Goal: Transaction & Acquisition: Purchase product/service

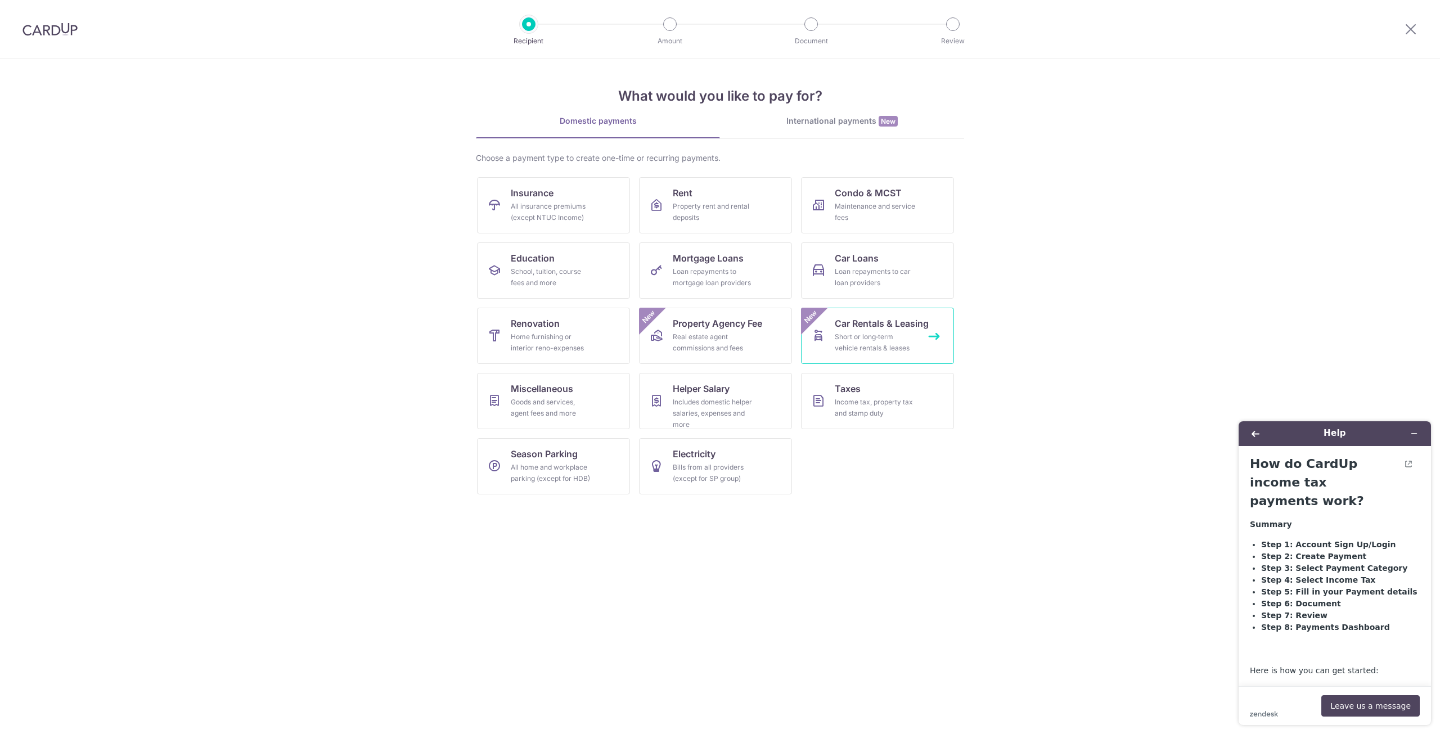
scroll to position [3992, 0]
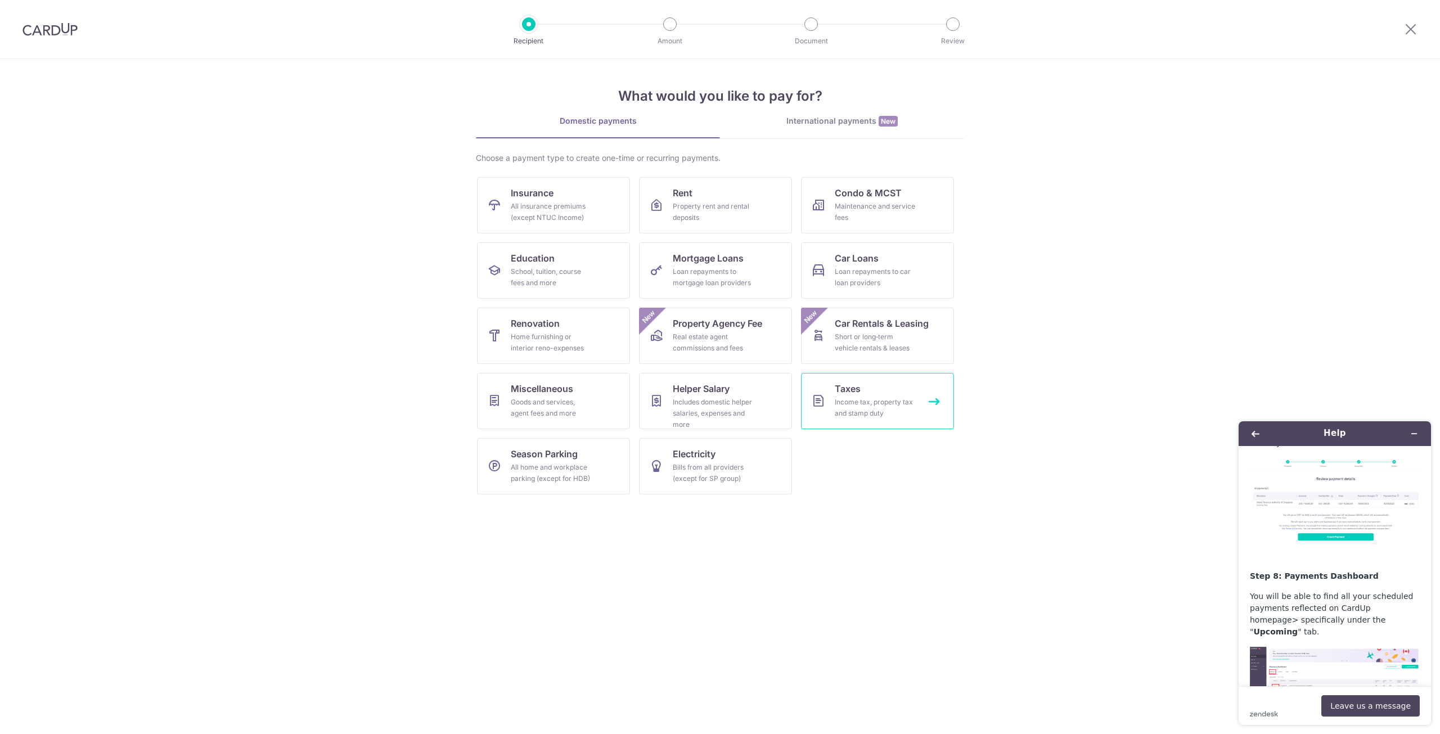
click at [900, 390] on link "Taxes Income tax, property tax and stamp duty" at bounding box center [877, 401] width 153 height 56
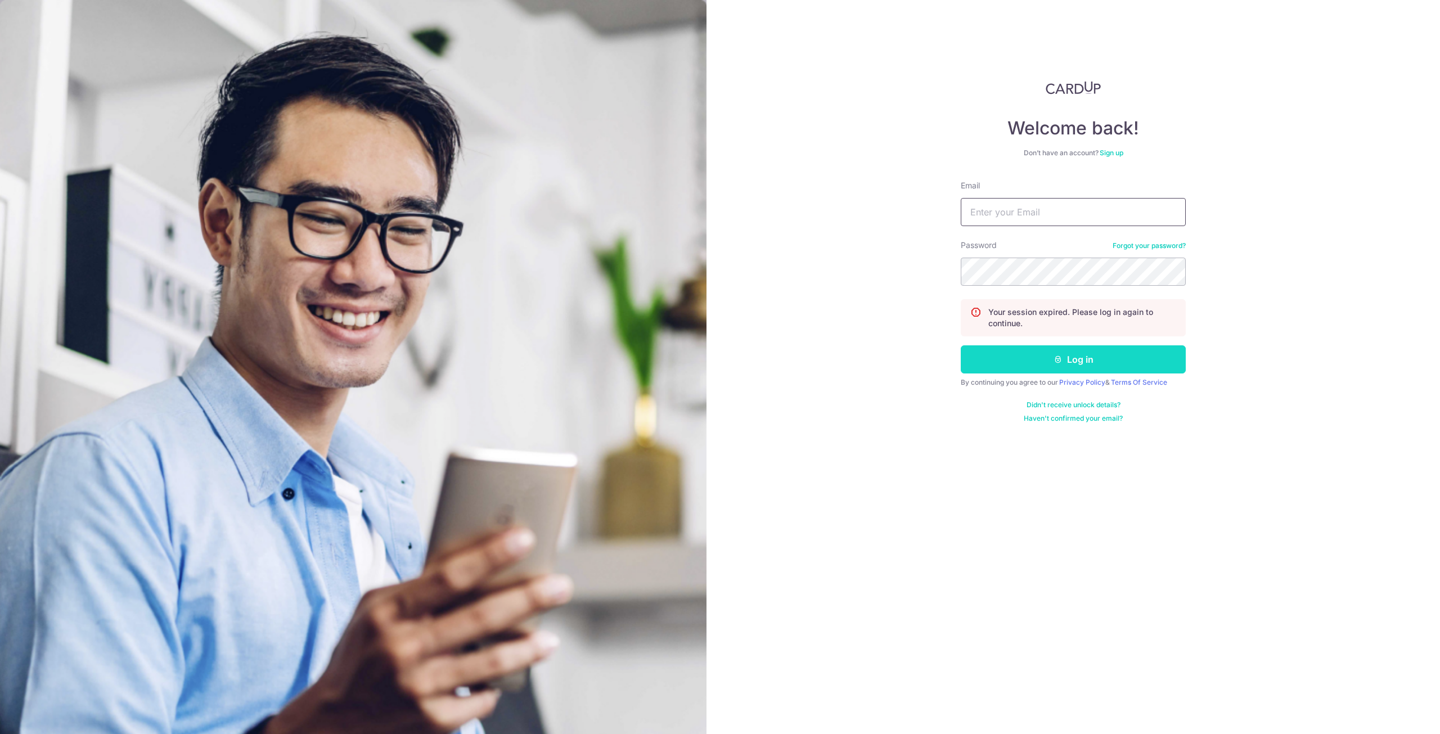
type input "leecheewei@gmail.com"
click at [1028, 358] on button "Log in" at bounding box center [1072, 359] width 225 height 28
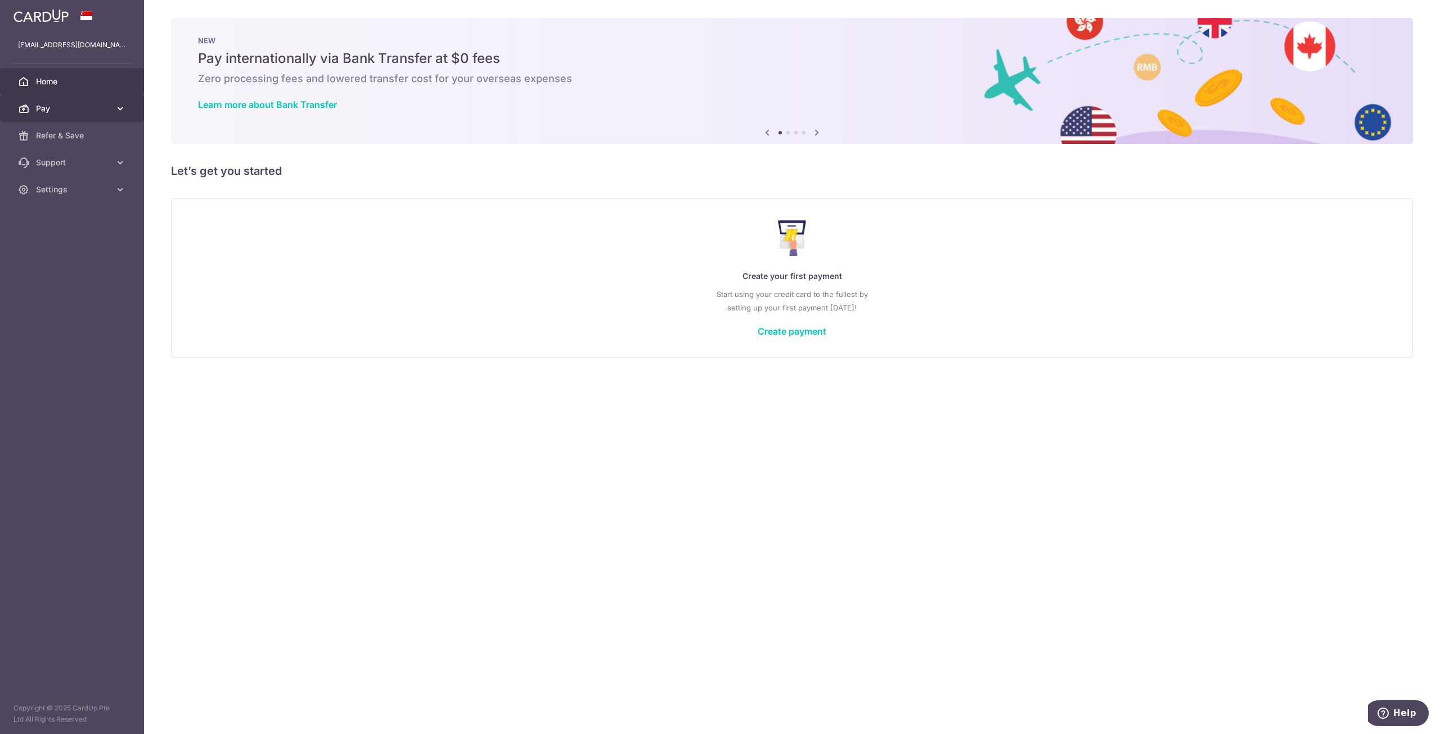
click at [73, 107] on span "Pay" at bounding box center [73, 108] width 74 height 11
click at [47, 187] on span "Cards" at bounding box center [73, 189] width 74 height 11
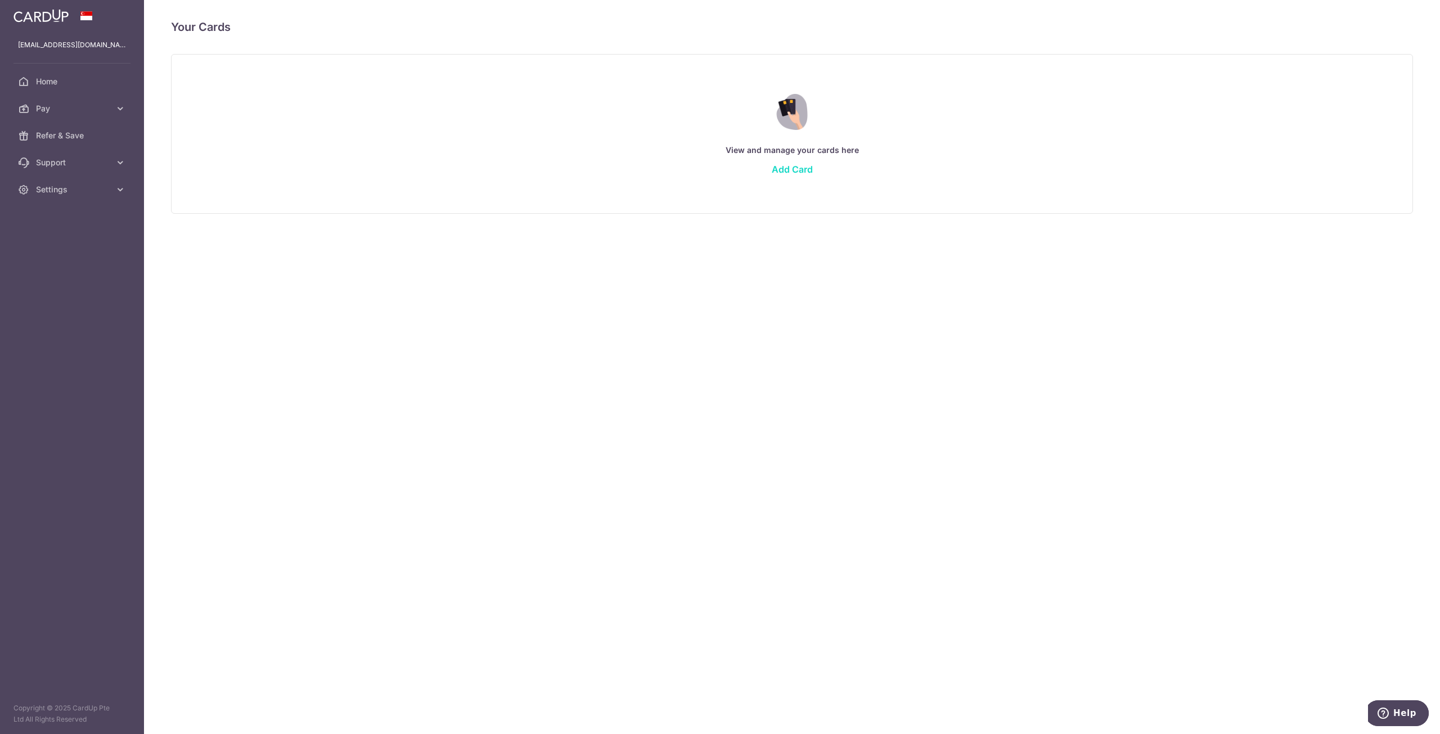
click at [787, 165] on link "Add Card" at bounding box center [791, 169] width 41 height 11
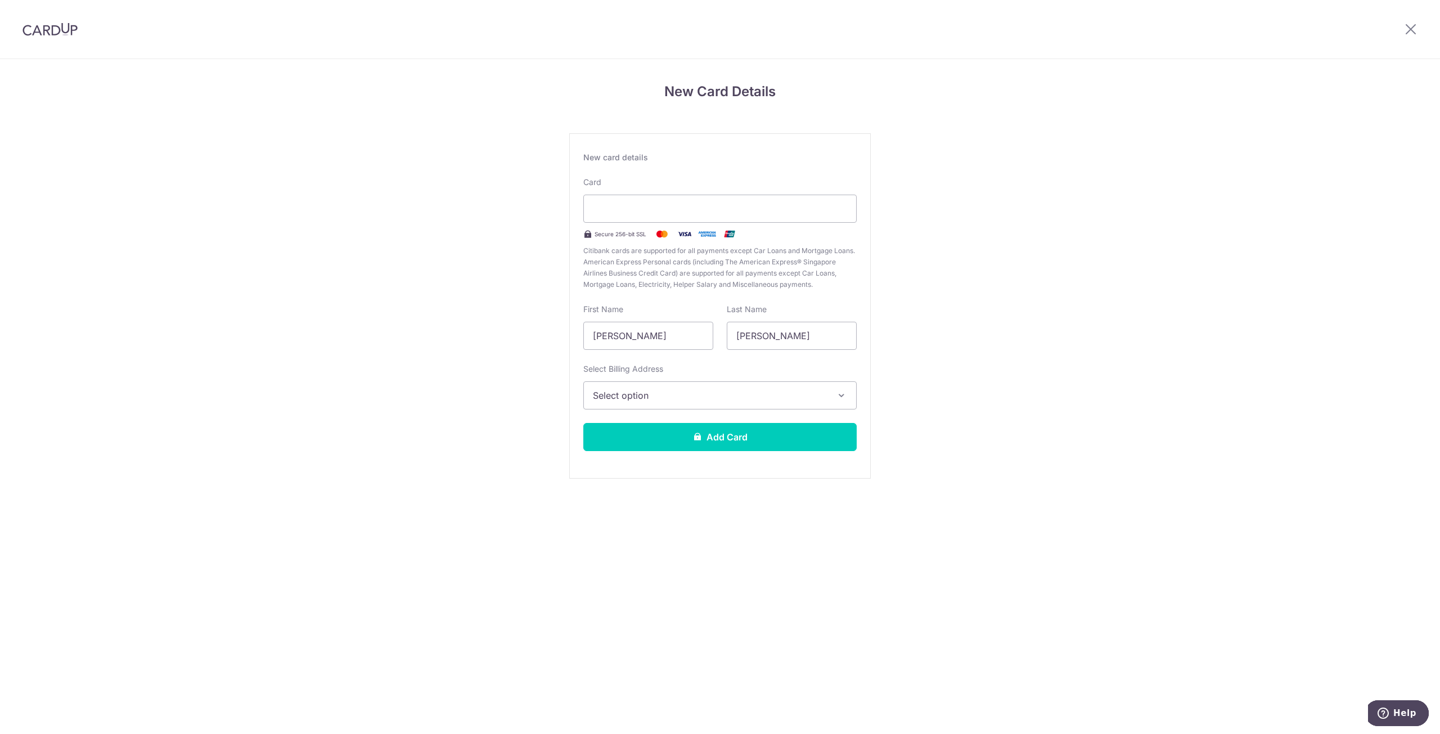
click at [948, 218] on div "New Card Details New card details Card Secure 256-bit SSL Citibank cards are su…" at bounding box center [720, 295] width 1440 height 472
click at [732, 392] on span "Select option" at bounding box center [710, 395] width 234 height 13
click at [713, 425] on span "Add Billing Address" at bounding box center [730, 426] width 234 height 11
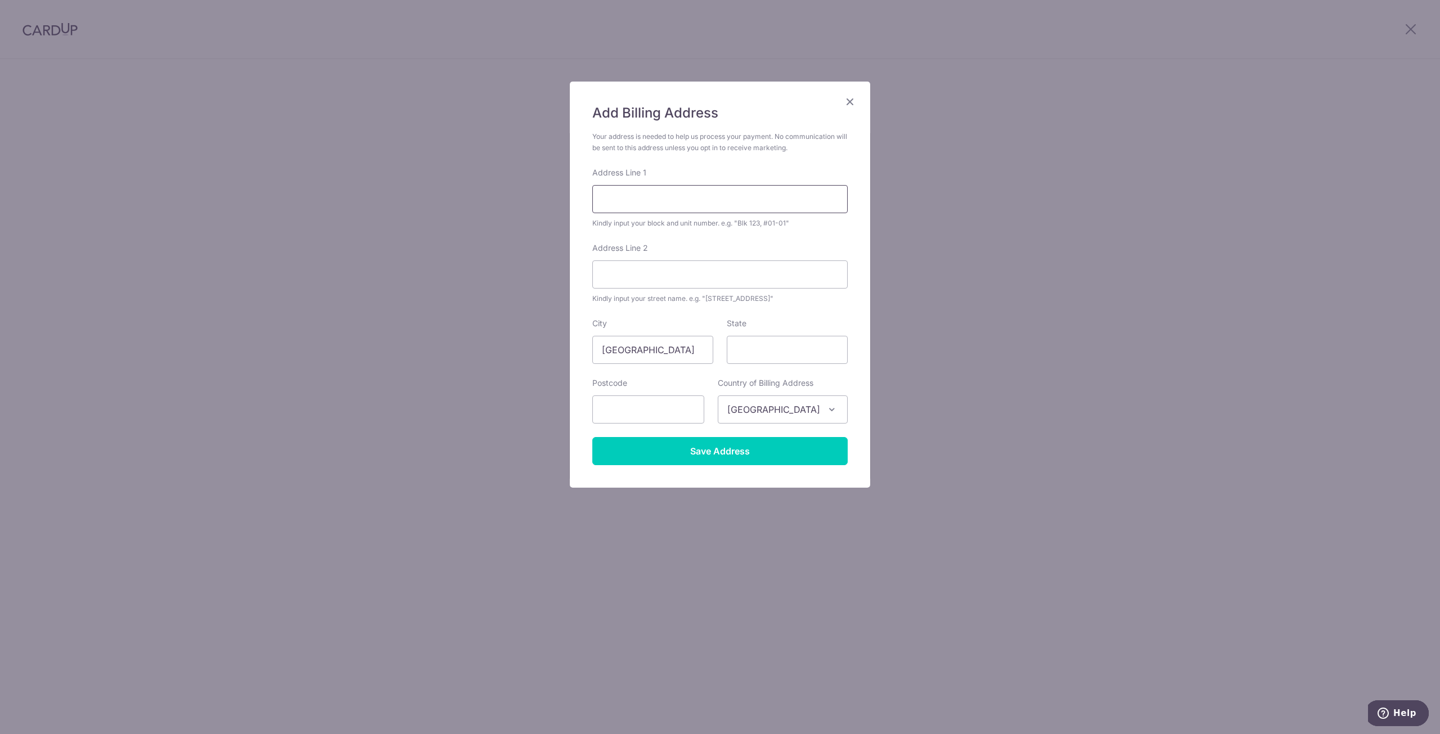
click at [673, 196] on input "Address Line 1" at bounding box center [719, 199] width 255 height 28
type input "231 Upper Paya Lebar Road"
type input "#07-25"
type input "Singapore"
type input "533870"
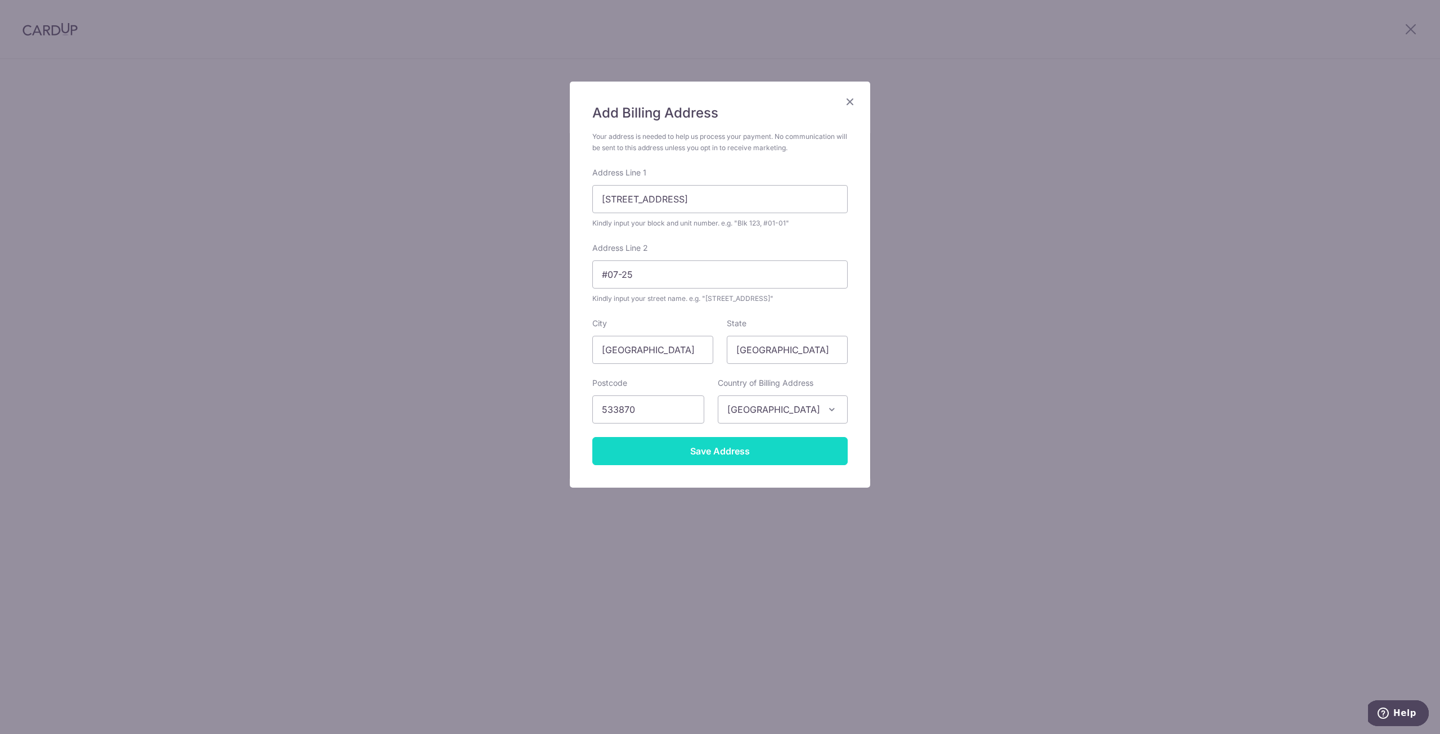
click at [734, 459] on input "Save Address" at bounding box center [719, 451] width 255 height 28
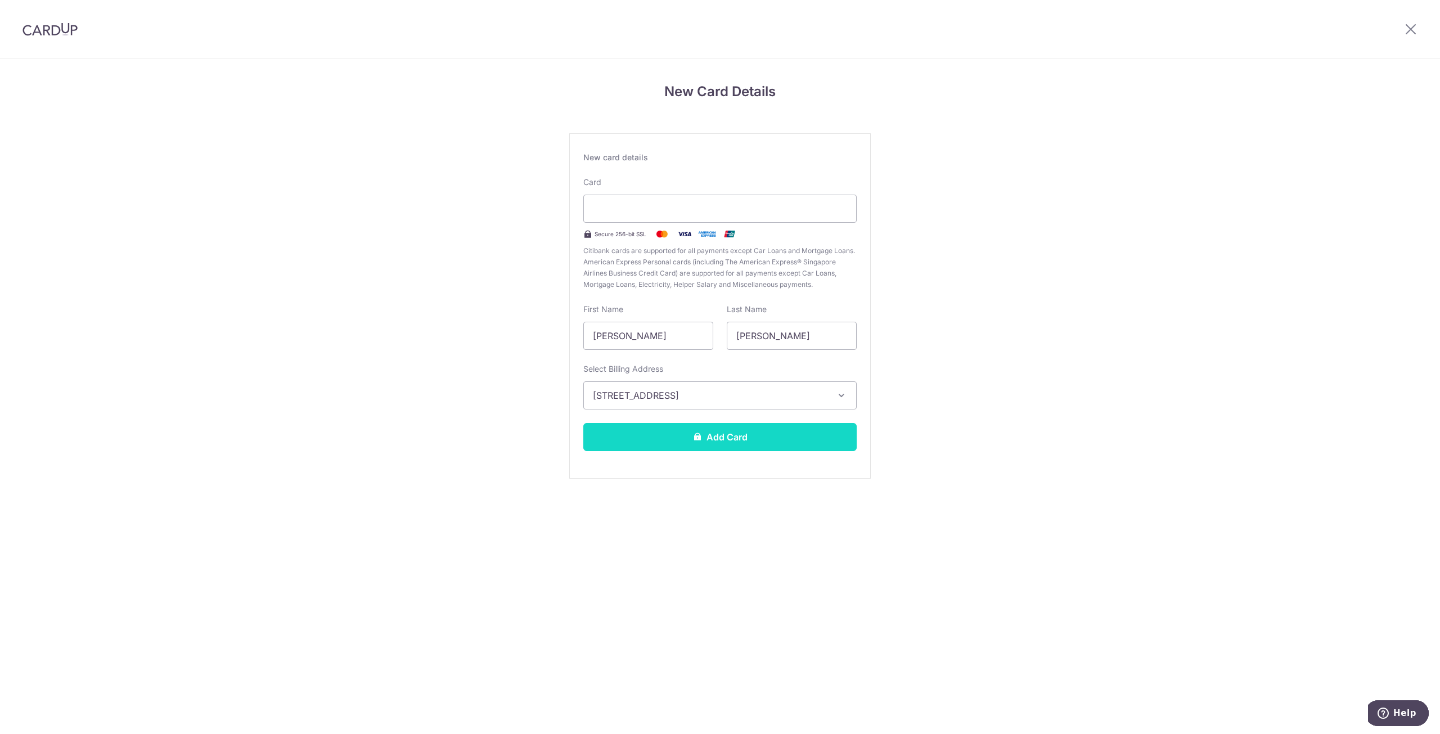
click at [752, 440] on button "Add Card" at bounding box center [719, 437] width 273 height 28
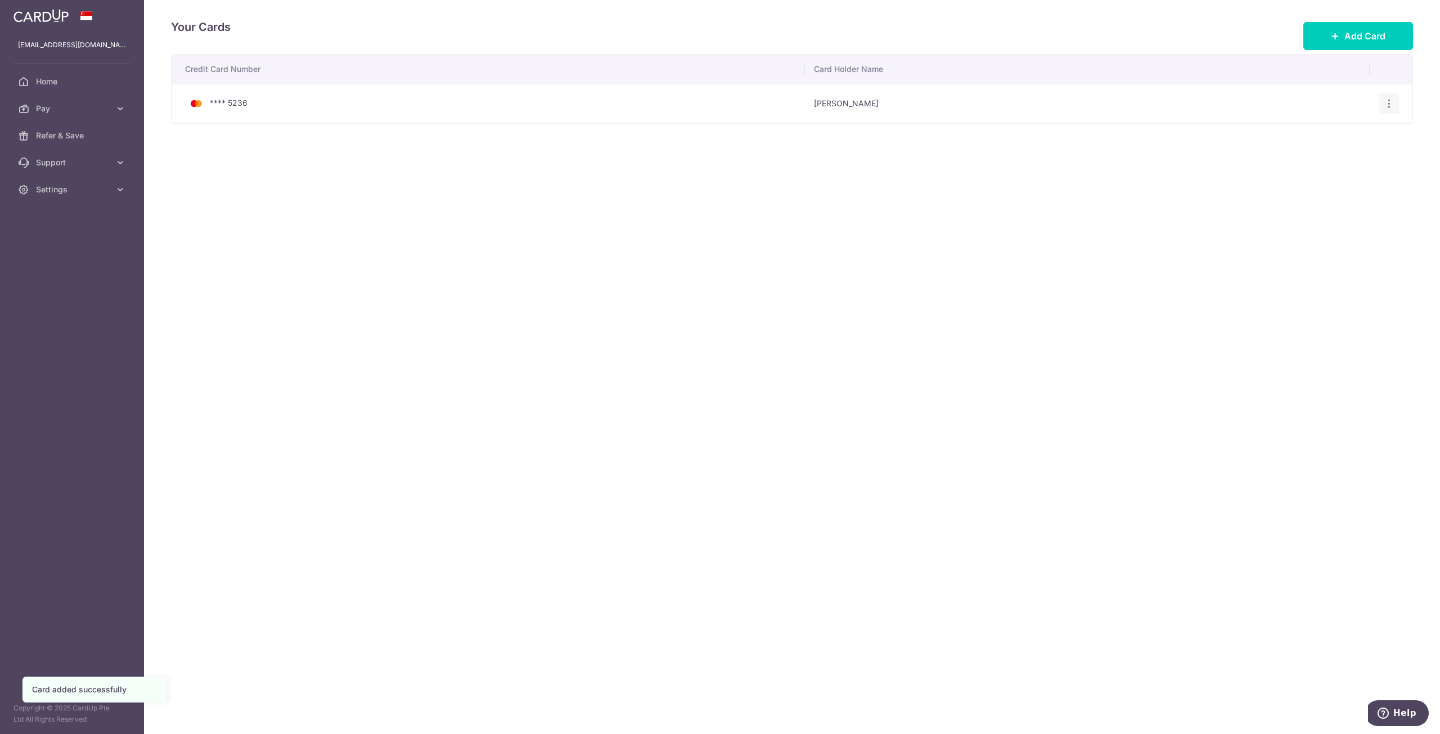
click at [1384, 105] on icon "button" at bounding box center [1389, 104] width 12 height 12
click at [1291, 255] on div "Your Cards Add Card Credit Card Number Card Holder Name **** 5236 Chee Wei Lee …" at bounding box center [792, 367] width 1296 height 734
click at [57, 112] on span "Pay" at bounding box center [73, 108] width 74 height 11
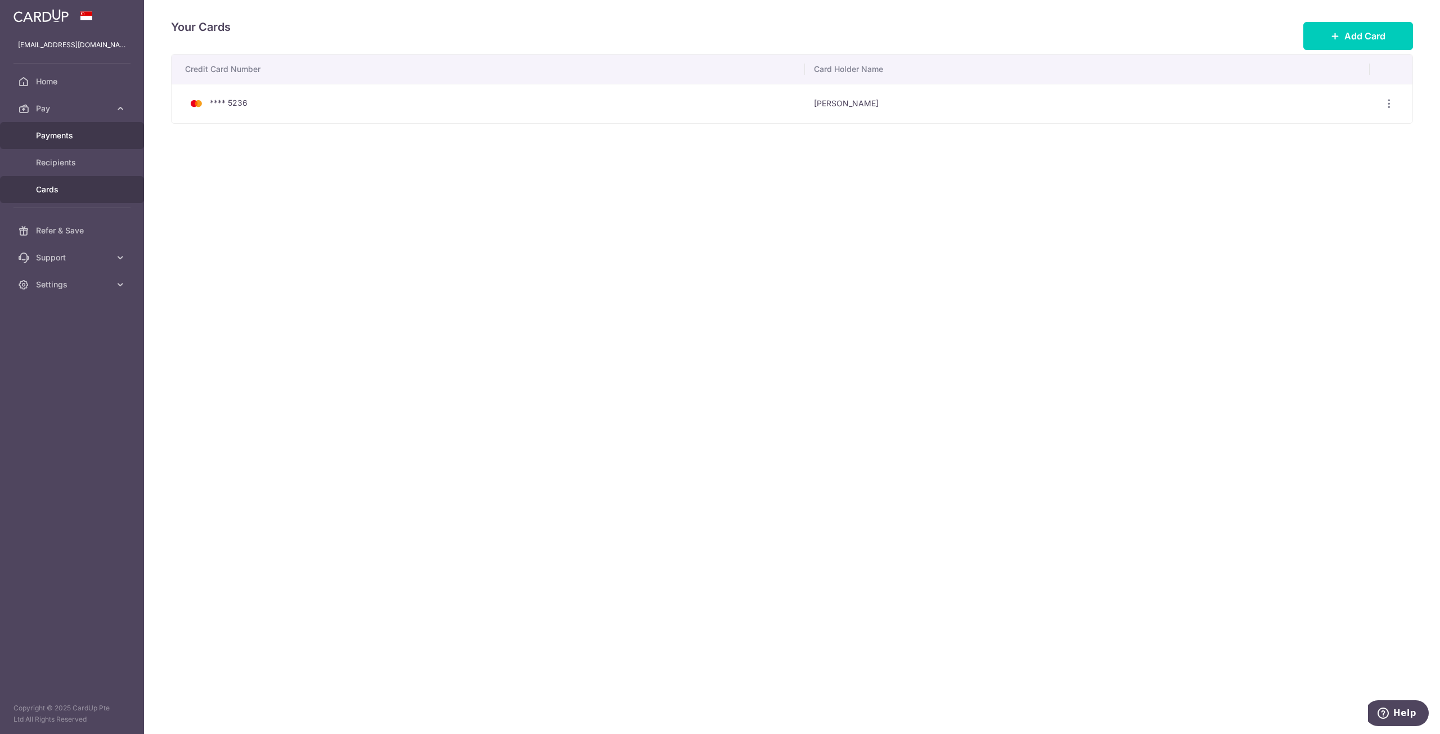
click at [80, 132] on span "Payments" at bounding box center [73, 135] width 74 height 11
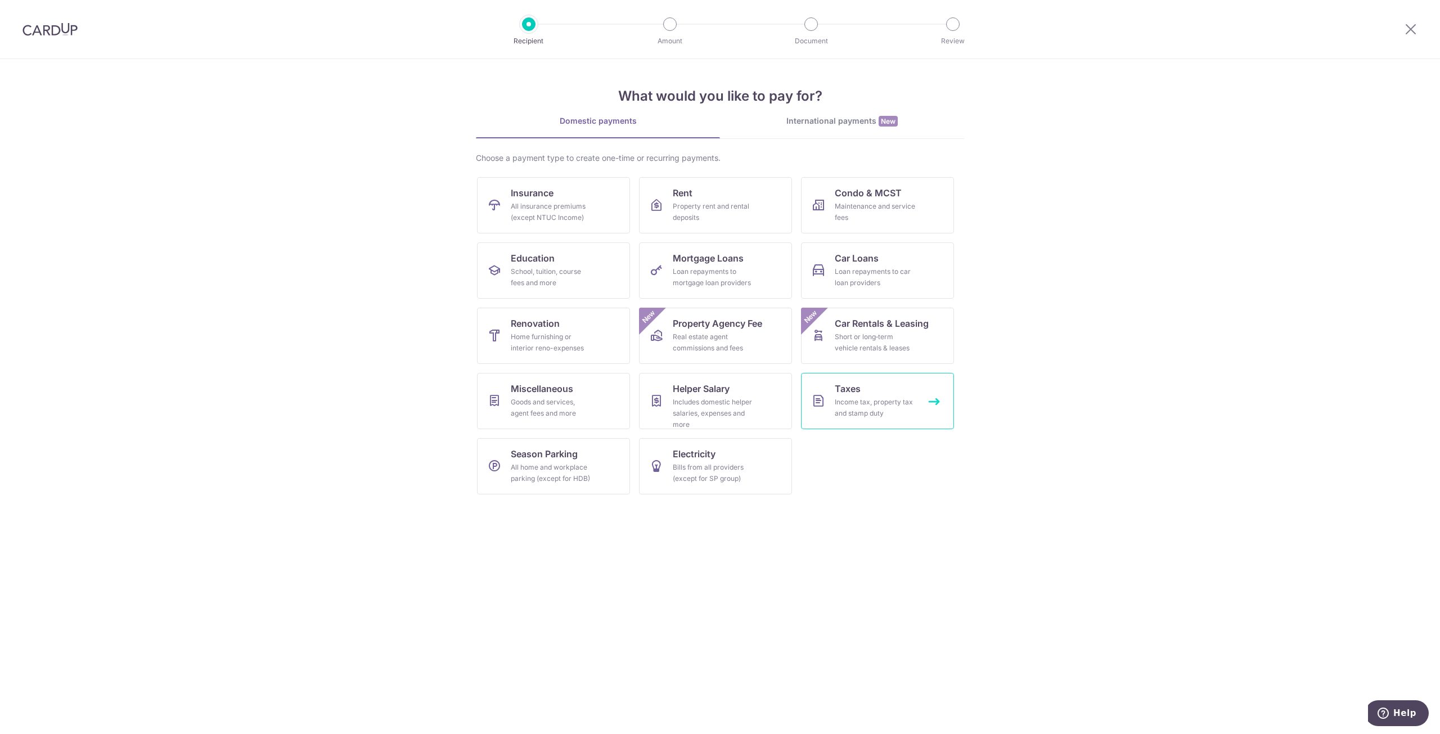
click at [882, 402] on div "Income tax, property tax and stamp duty" at bounding box center [874, 407] width 81 height 22
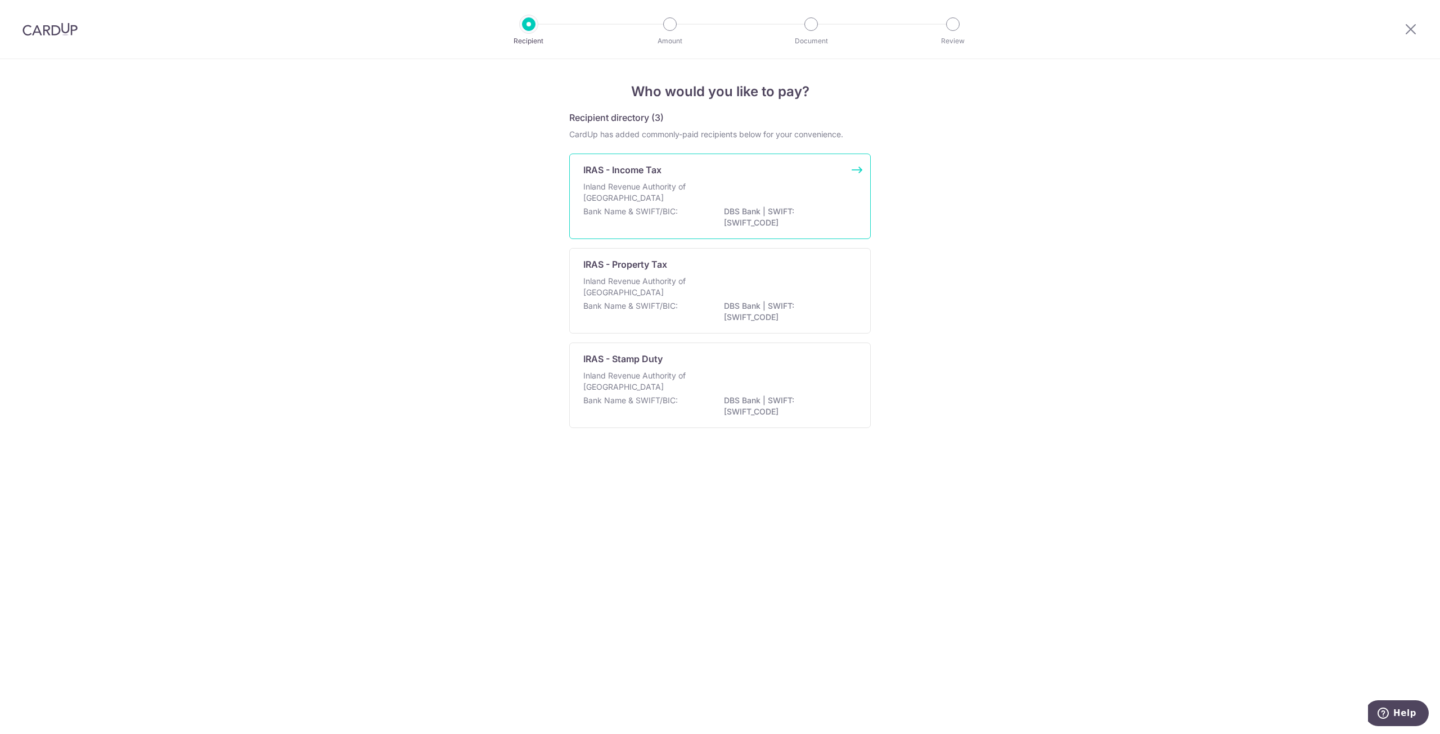
click at [736, 181] on div "Inland Revenue Authority of [GEOGRAPHIC_DATA]" at bounding box center [719, 193] width 273 height 25
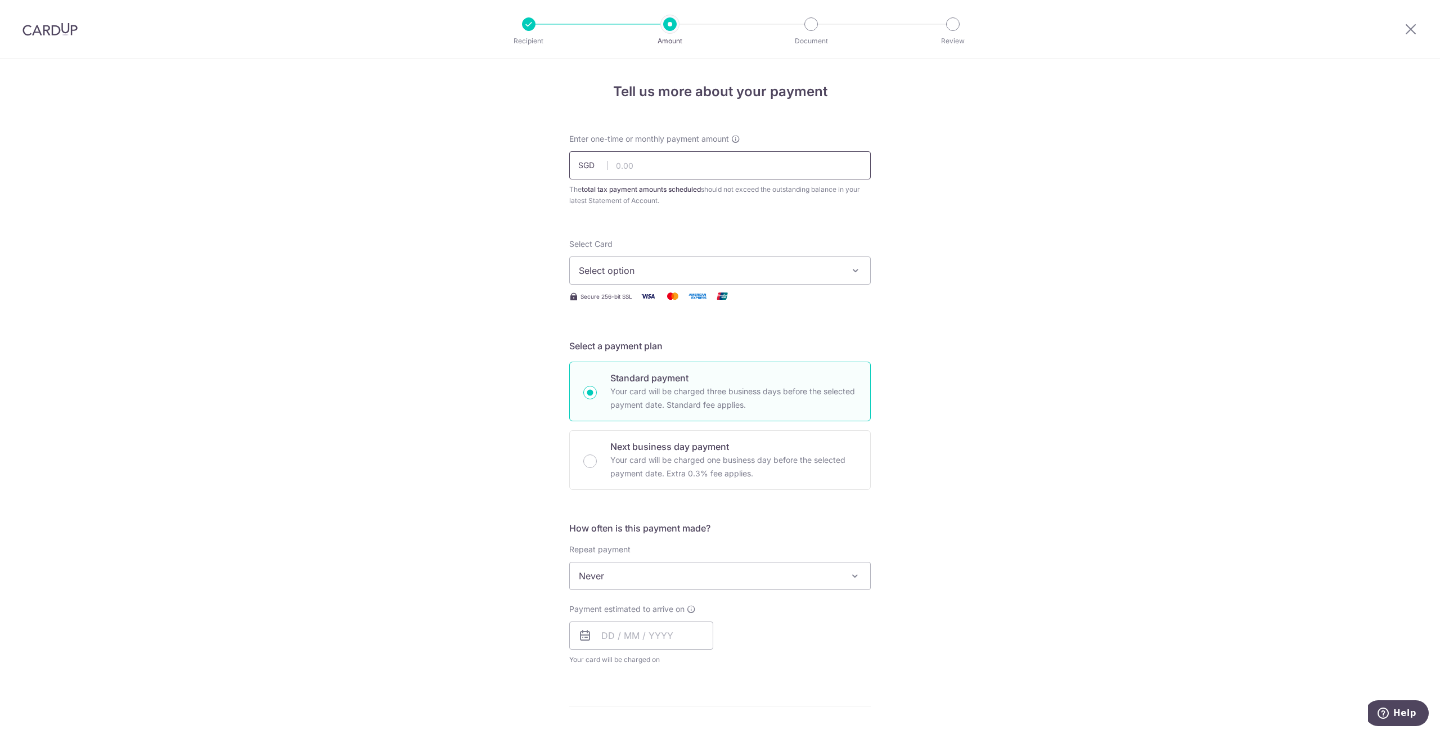
click at [751, 165] on input "text" at bounding box center [719, 165] width 301 height 28
paste input "613.59"
type input "613.59"
click at [954, 238] on div "Tell us more about your payment Enter one-time or monthly payment amount SGD 61…" at bounding box center [720, 581] width 1440 height 1044
click at [791, 267] on span "Select option" at bounding box center [710, 270] width 262 height 13
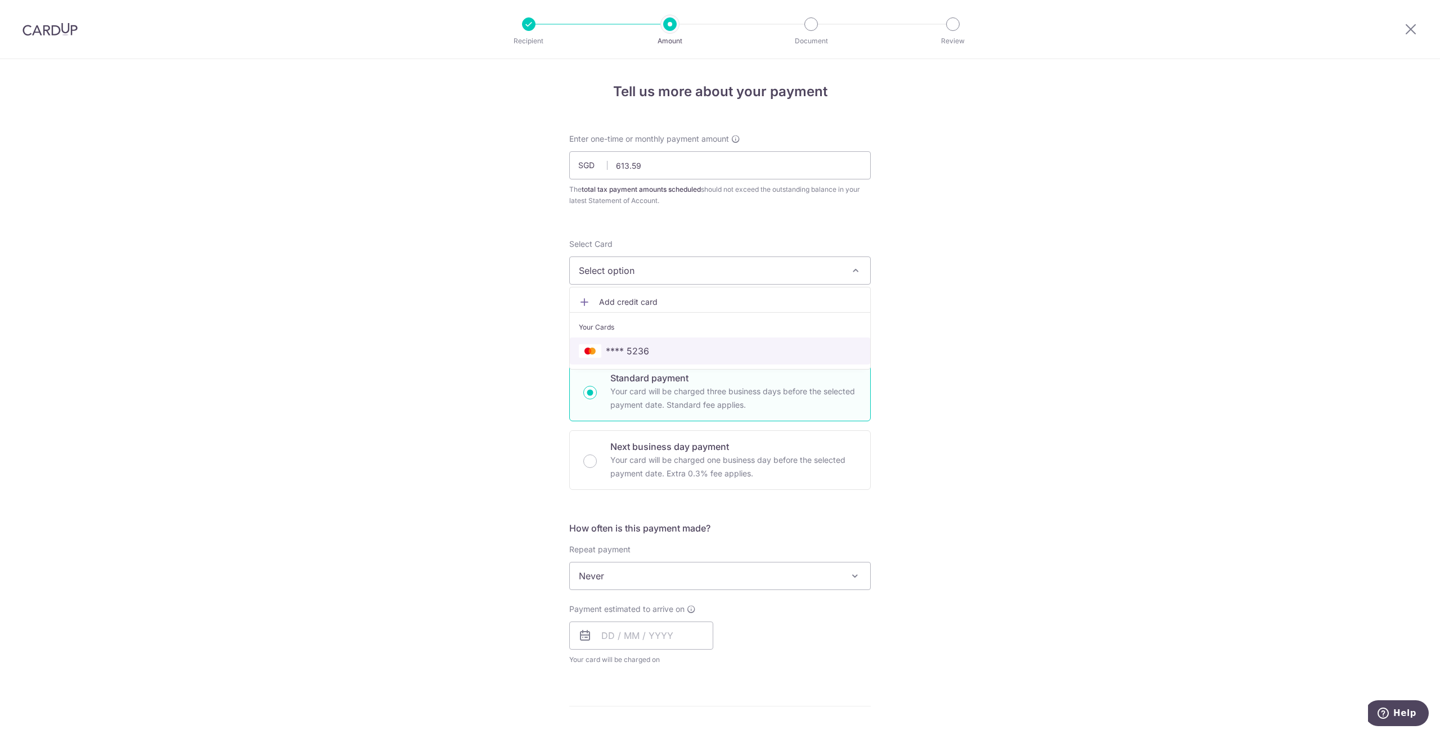
click at [625, 347] on span "**** 5236" at bounding box center [627, 350] width 43 height 13
click at [1026, 421] on div "Tell us more about your payment Enter one-time or monthly payment amount SGD 61…" at bounding box center [720, 581] width 1440 height 1044
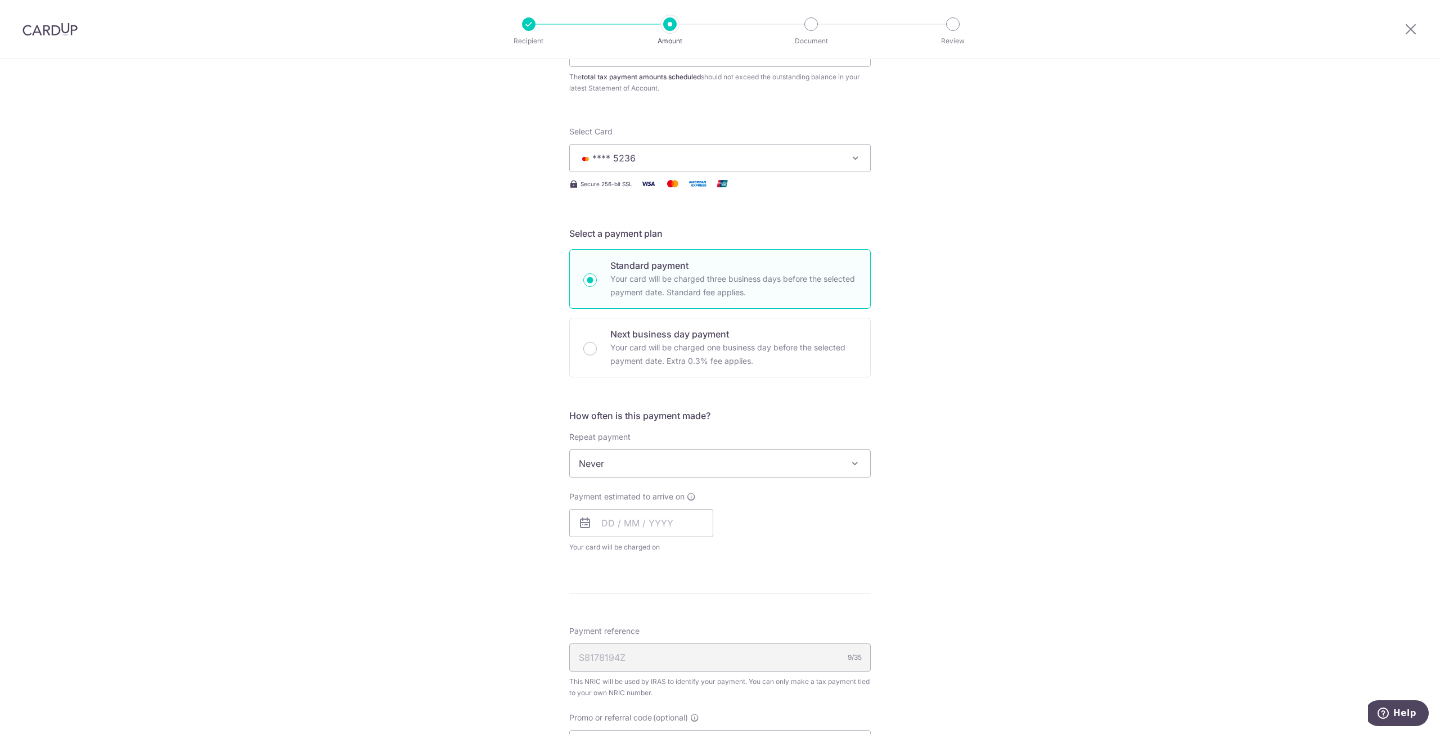
scroll to position [169, 0]
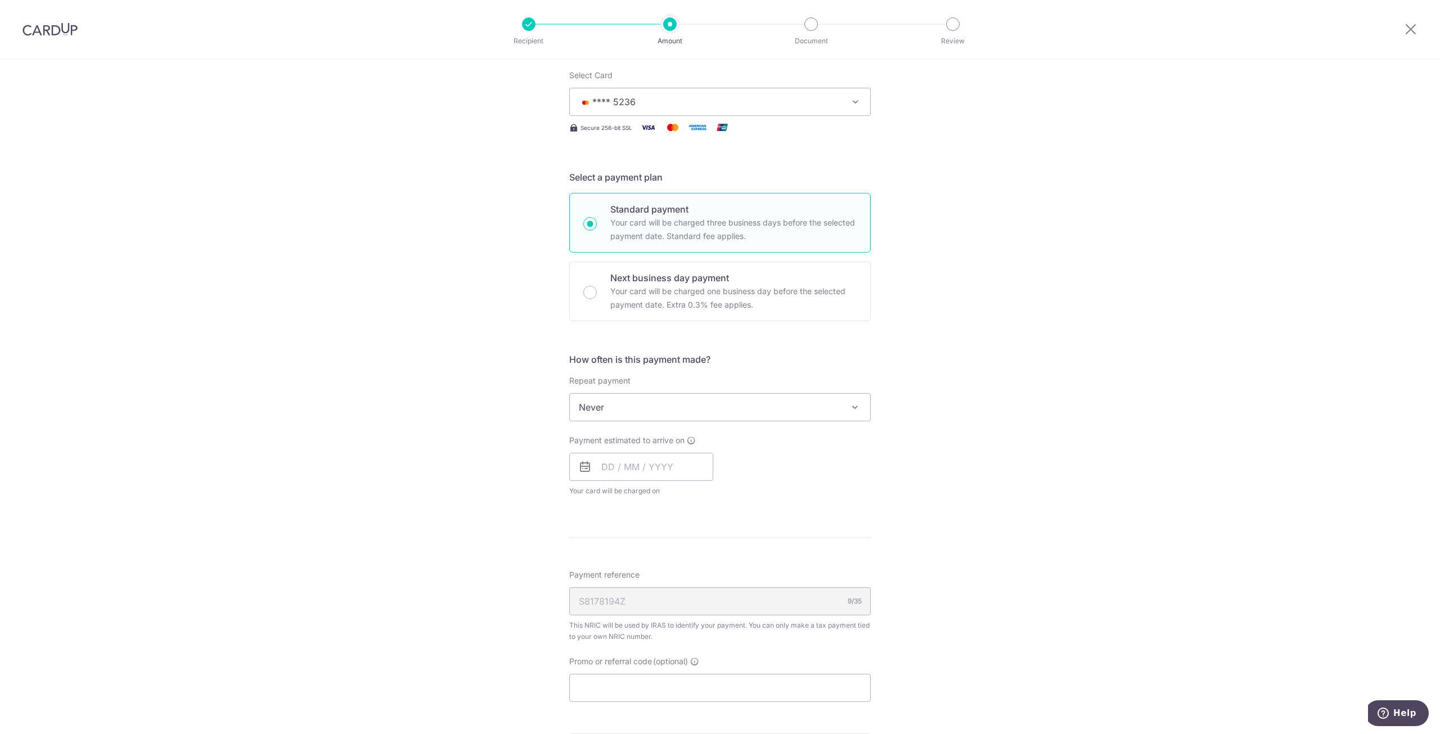
click at [848, 408] on span at bounding box center [854, 406] width 13 height 13
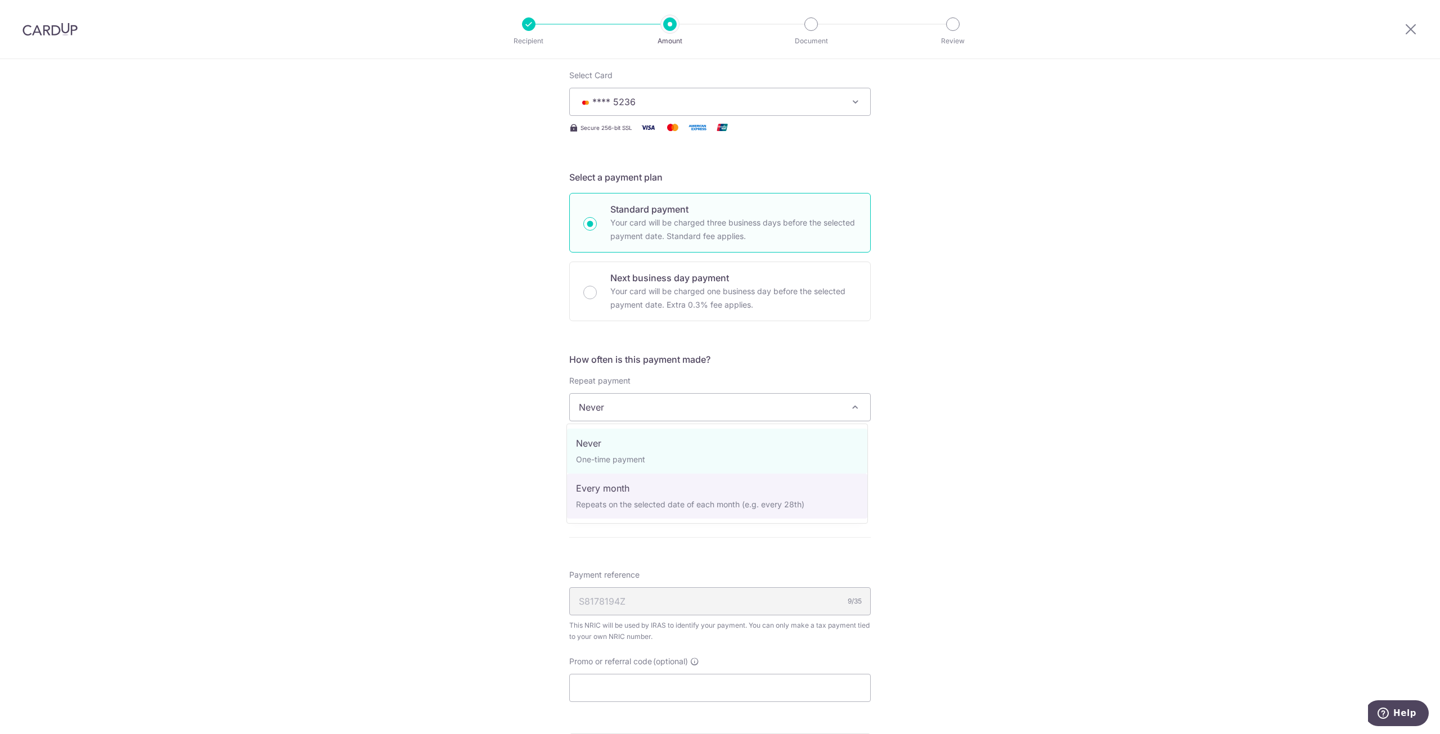
select select "3"
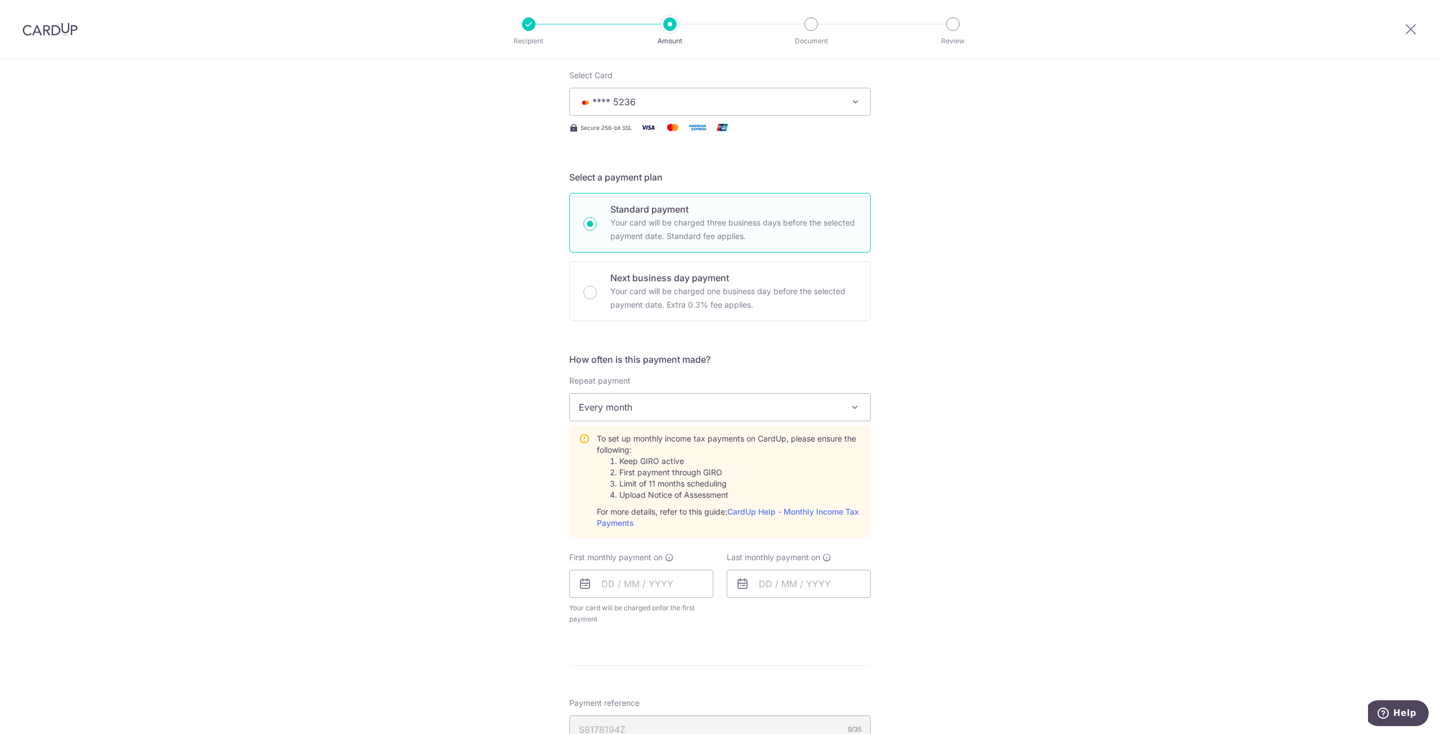
click at [963, 446] on div "Tell us more about your payment Enter one-time or monthly payment amount SGD 61…" at bounding box center [720, 476] width 1440 height 1172
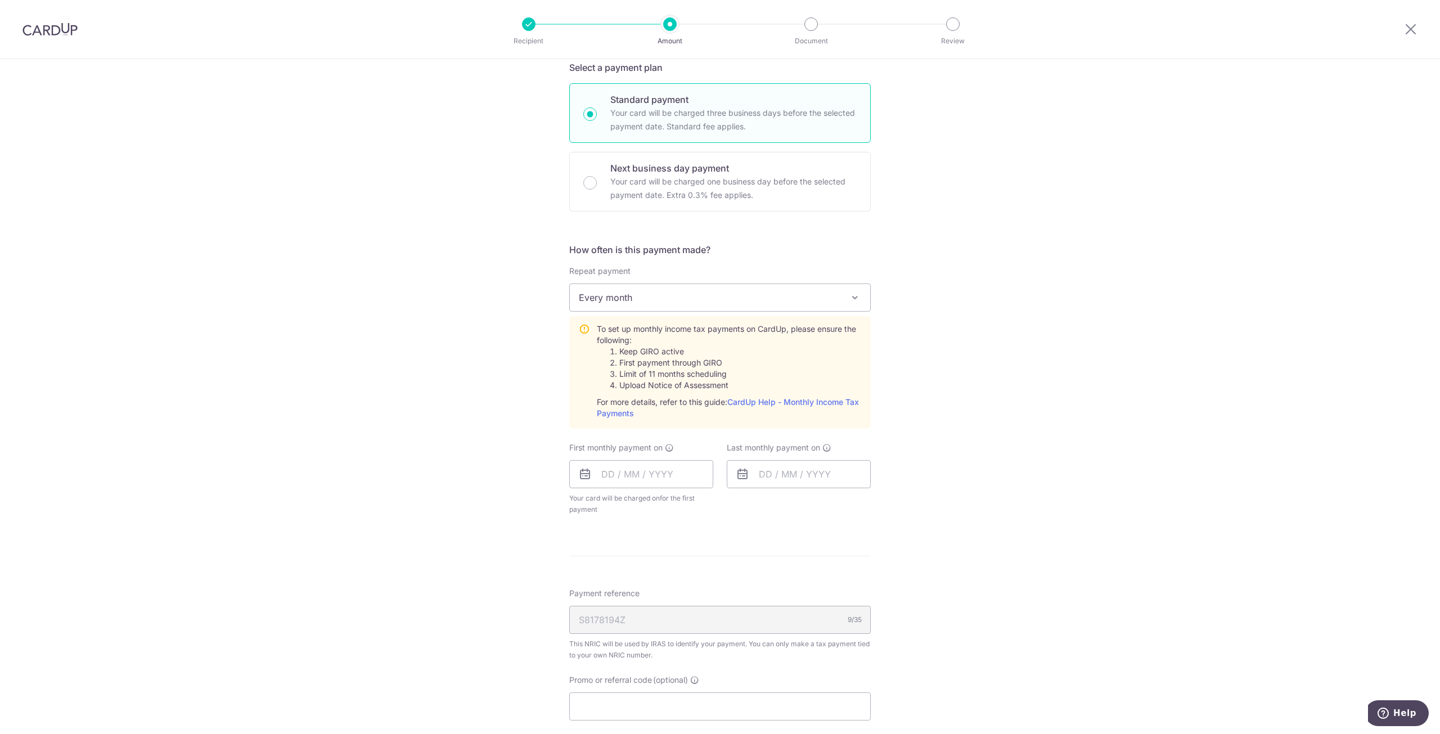
scroll to position [281, 0]
click at [663, 468] on input "text" at bounding box center [641, 471] width 144 height 28
click at [720, 593] on link "20" at bounding box center [727, 596] width 18 height 18
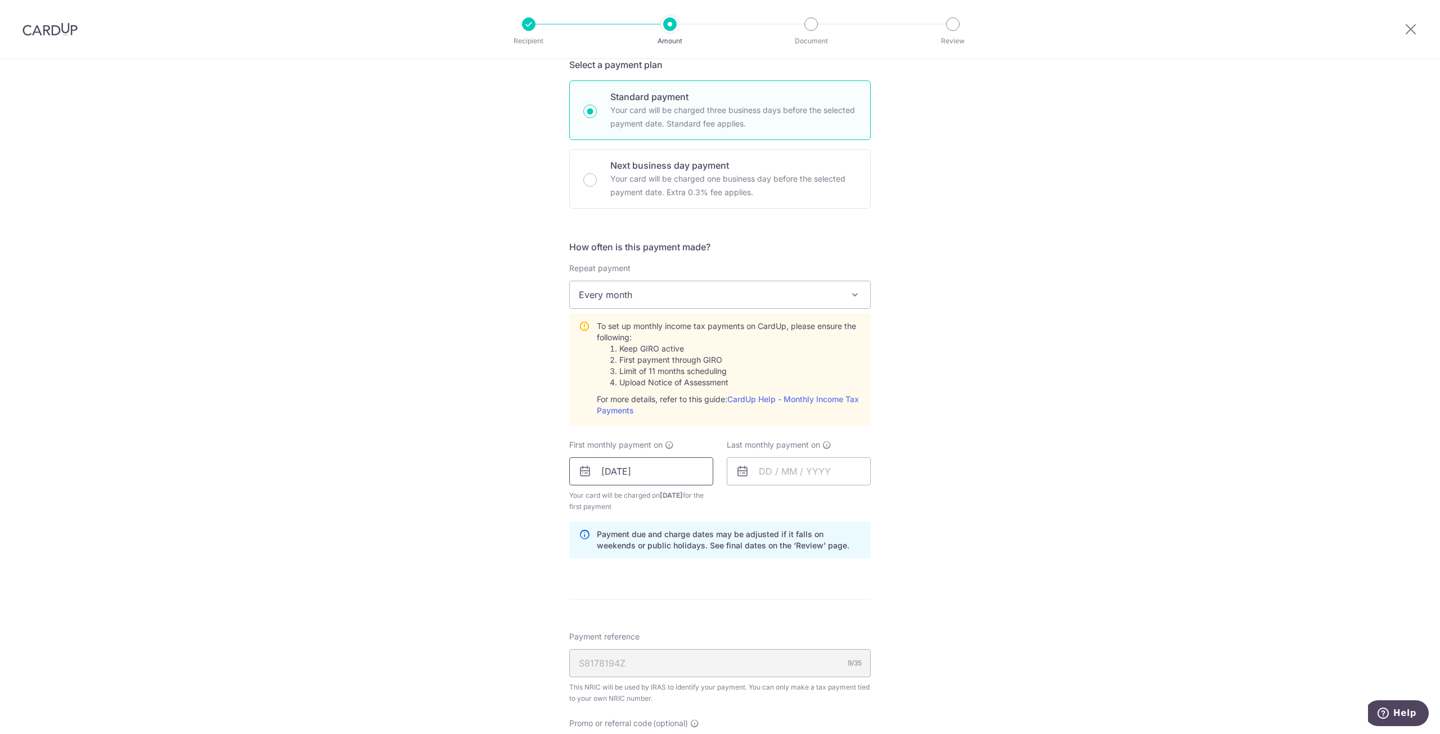
click at [676, 481] on input "20/09/2025" at bounding box center [641, 471] width 144 height 28
click at [696, 594] on link "19" at bounding box center [705, 596] width 18 height 18
type input "[DATE]"
click at [929, 491] on div "Tell us more about your payment Enter one-time or monthly payment amount SGD 61…" at bounding box center [720, 387] width 1440 height 1219
click at [843, 473] on input "text" at bounding box center [799, 471] width 144 height 28
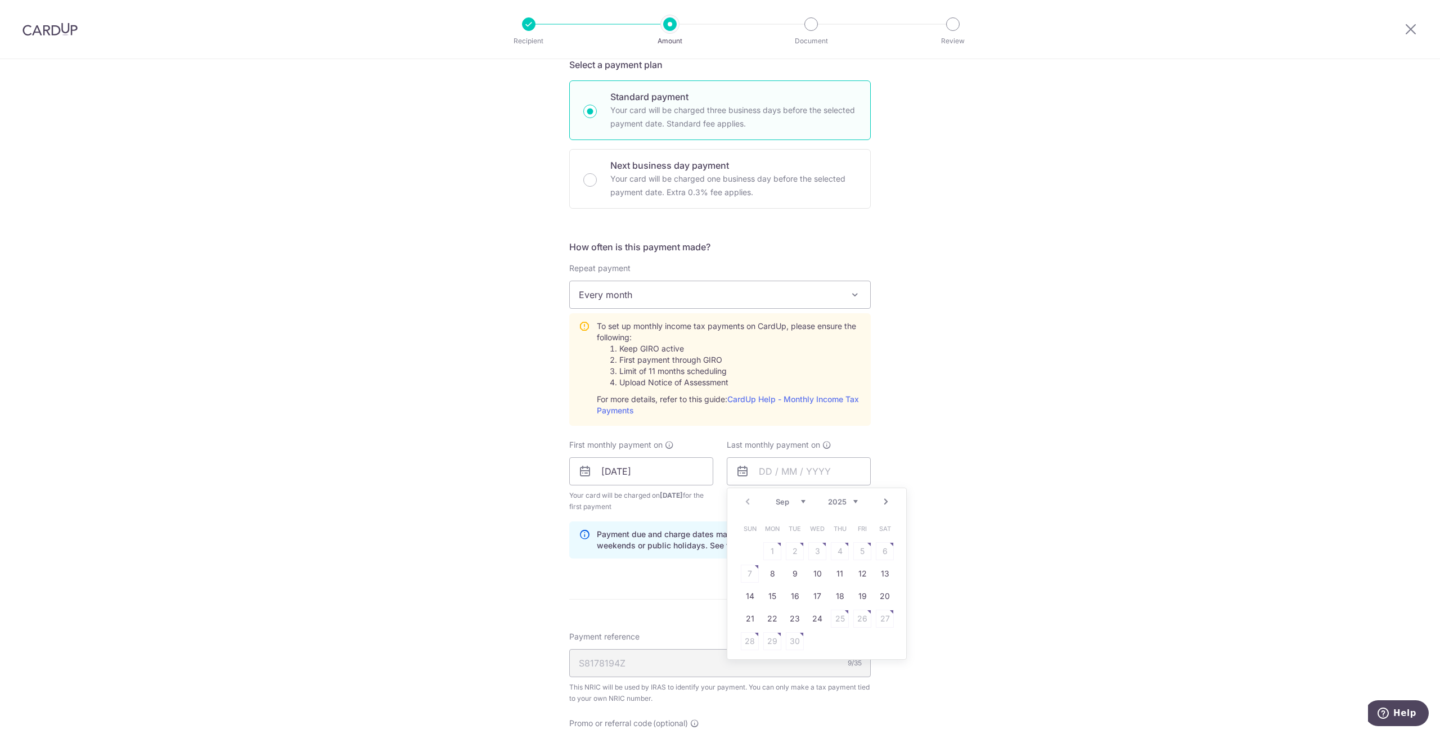
click at [1139, 275] on div "Tell us more about your payment Enter one-time or monthly payment amount SGD 61…" at bounding box center [720, 387] width 1440 height 1219
click at [811, 465] on input "text" at bounding box center [799, 471] width 144 height 28
click at [882, 502] on link "Next" at bounding box center [885, 501] width 13 height 13
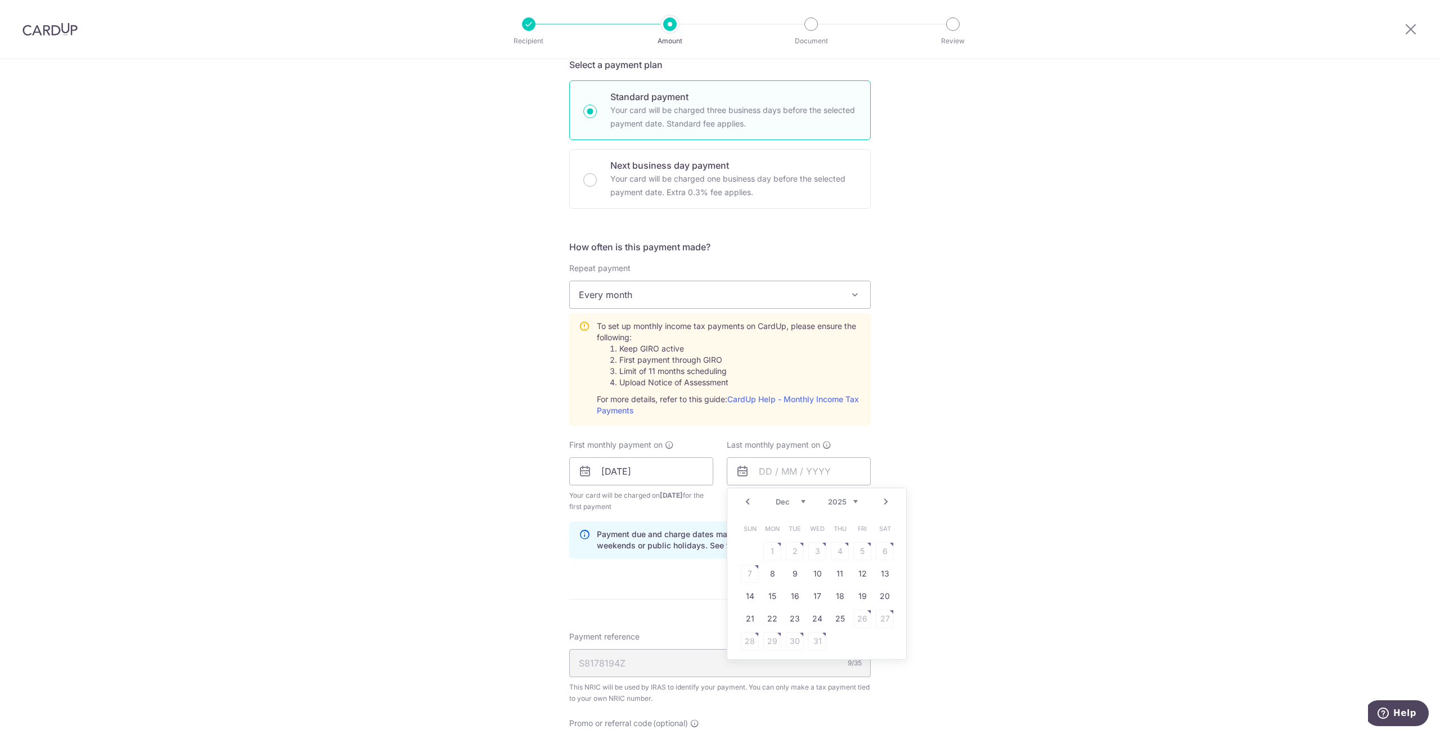
click at [882, 502] on link "Next" at bounding box center [885, 501] width 13 height 13
click at [841, 595] on link "19" at bounding box center [840, 596] width 18 height 18
click at [933, 513] on div "Tell us more about your payment Enter one-time or monthly payment amount SGD 61…" at bounding box center [720, 387] width 1440 height 1219
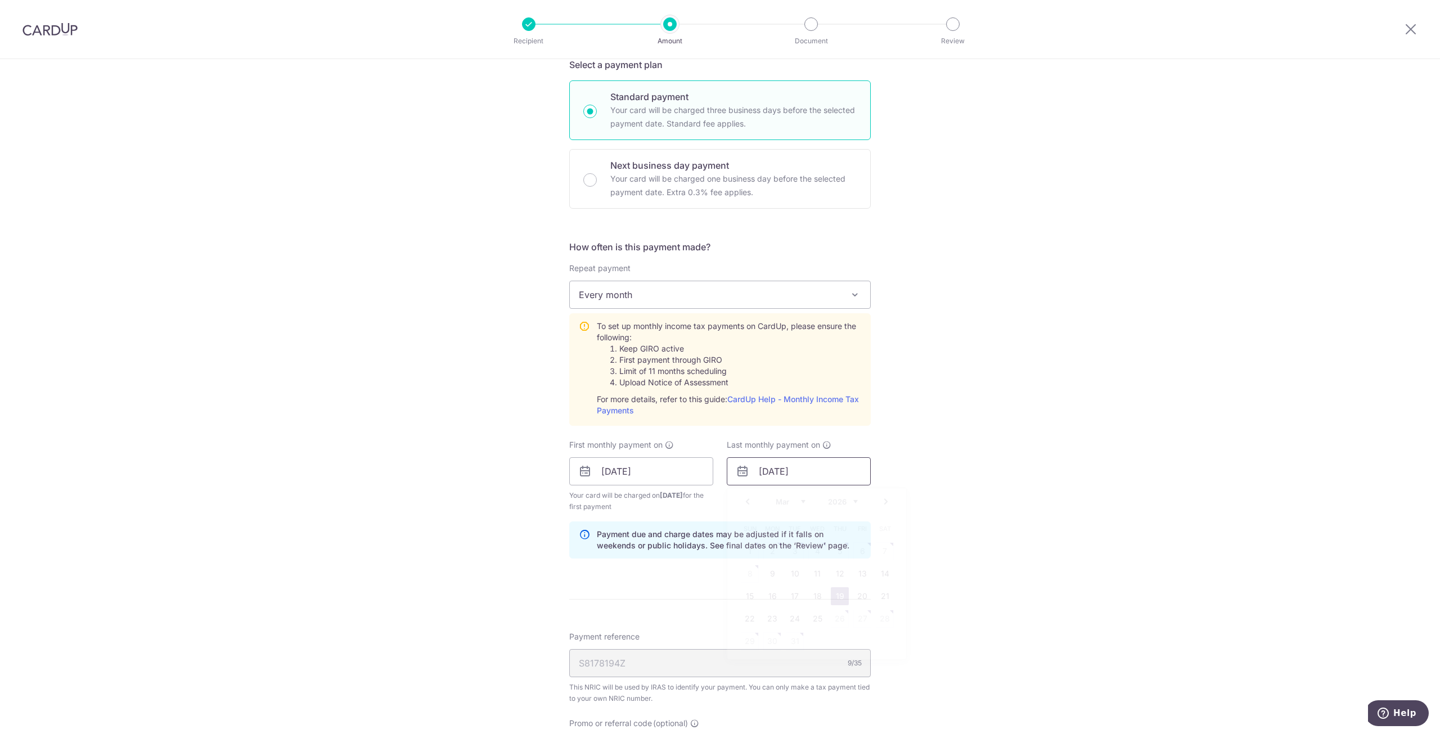
click at [828, 468] on input "19/03/2026" at bounding box center [799, 471] width 144 height 28
click at [744, 503] on link "Prev" at bounding box center [747, 501] width 13 height 13
click at [841, 595] on link "19" at bounding box center [840, 596] width 18 height 18
type input "[DATE]"
click at [959, 501] on div "Tell us more about your payment Enter one-time or monthly payment amount SGD 61…" at bounding box center [720, 387] width 1440 height 1219
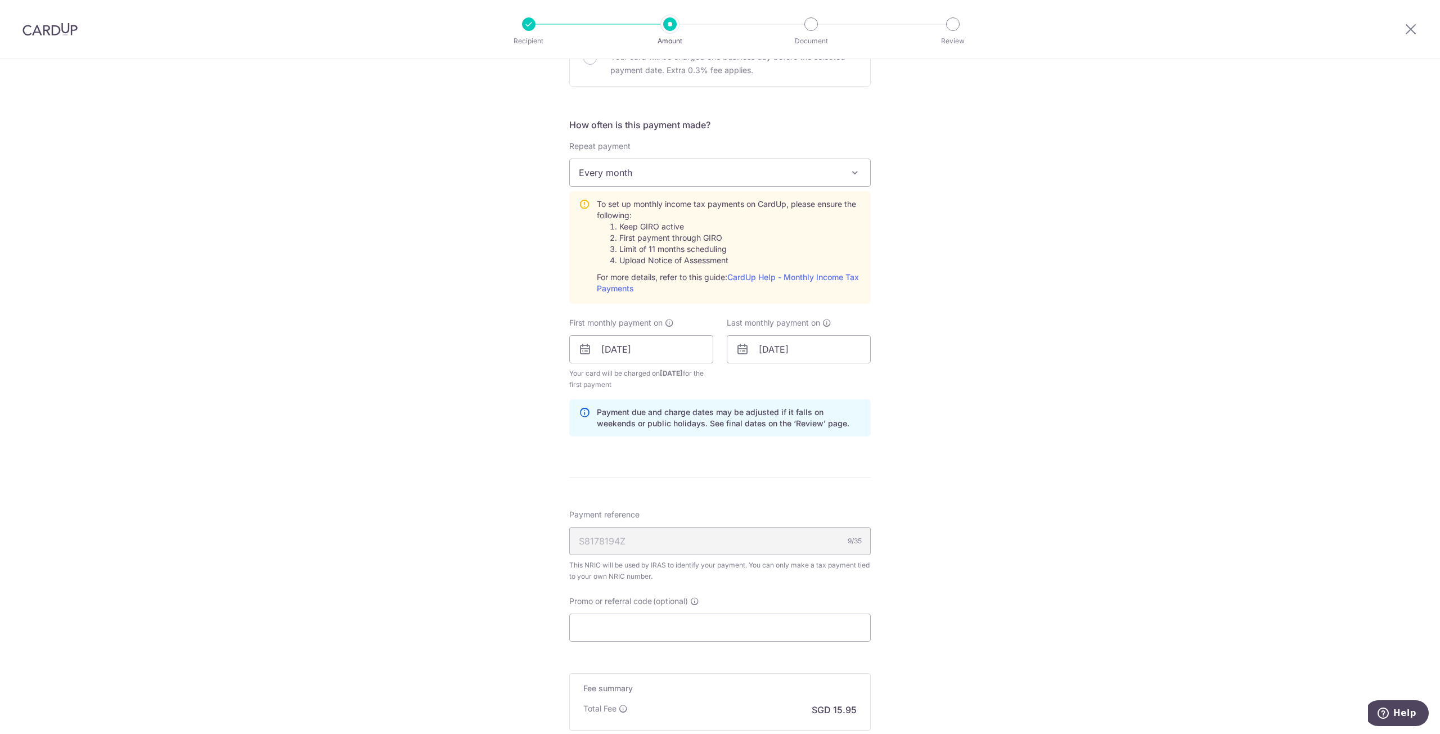
scroll to position [506, 0]
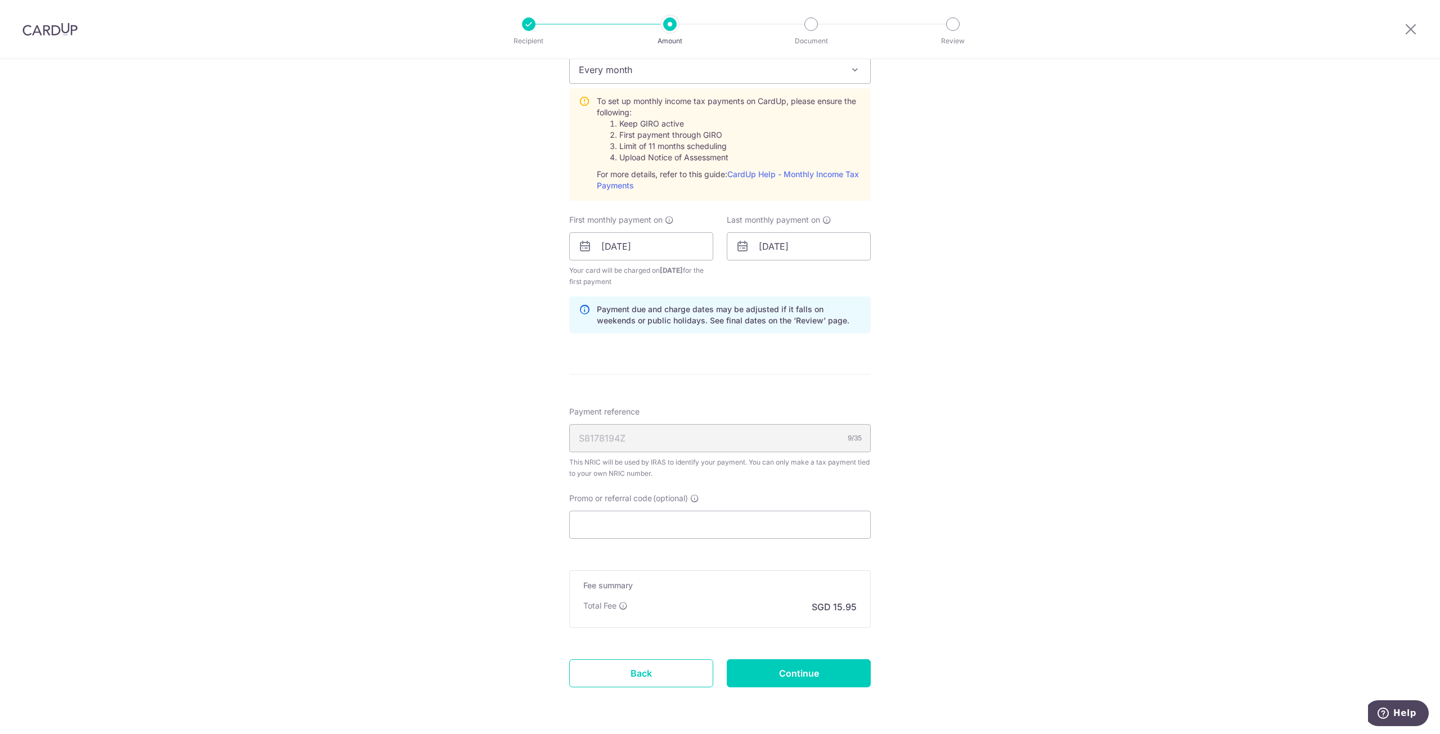
click at [964, 502] on div "Tell us more about your payment Enter one-time or monthly payment amount SGD 61…" at bounding box center [720, 162] width 1440 height 1219
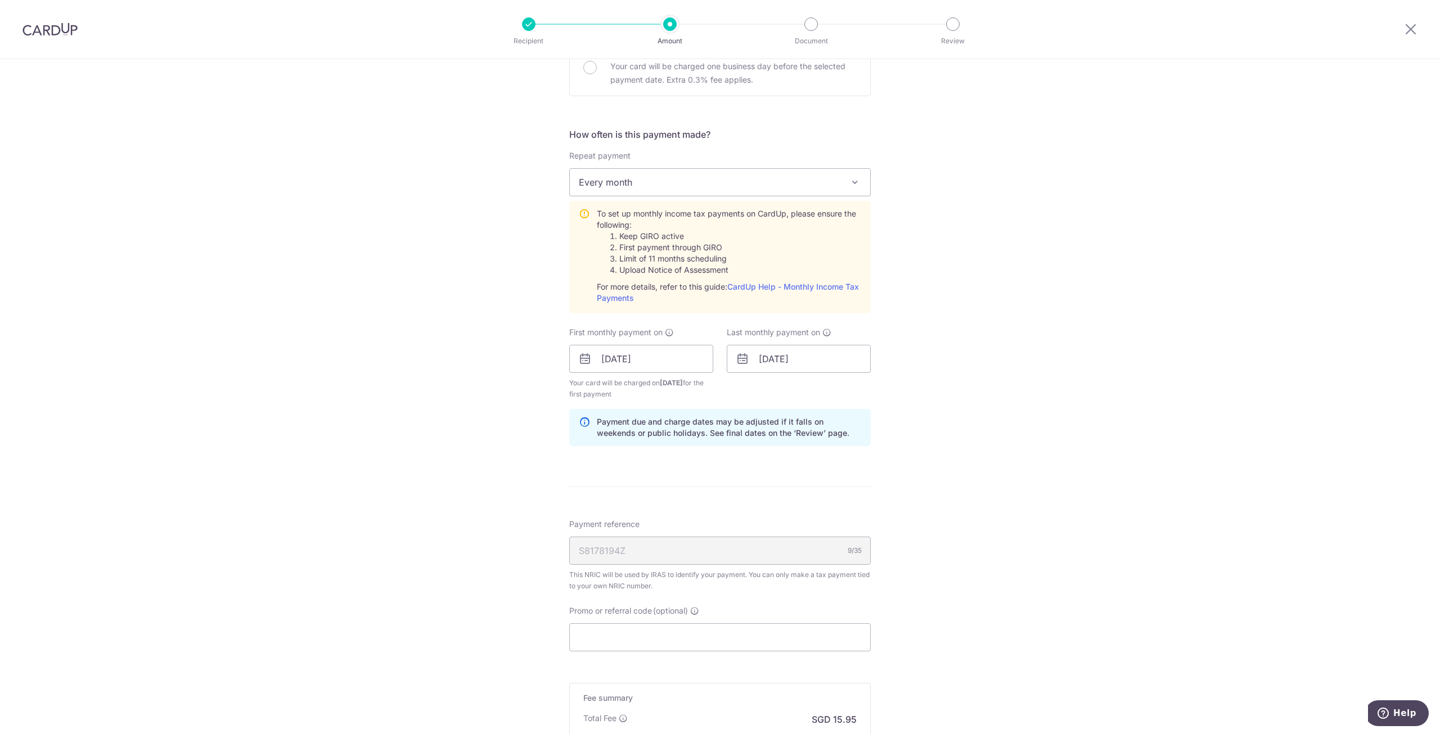
scroll to position [544, 0]
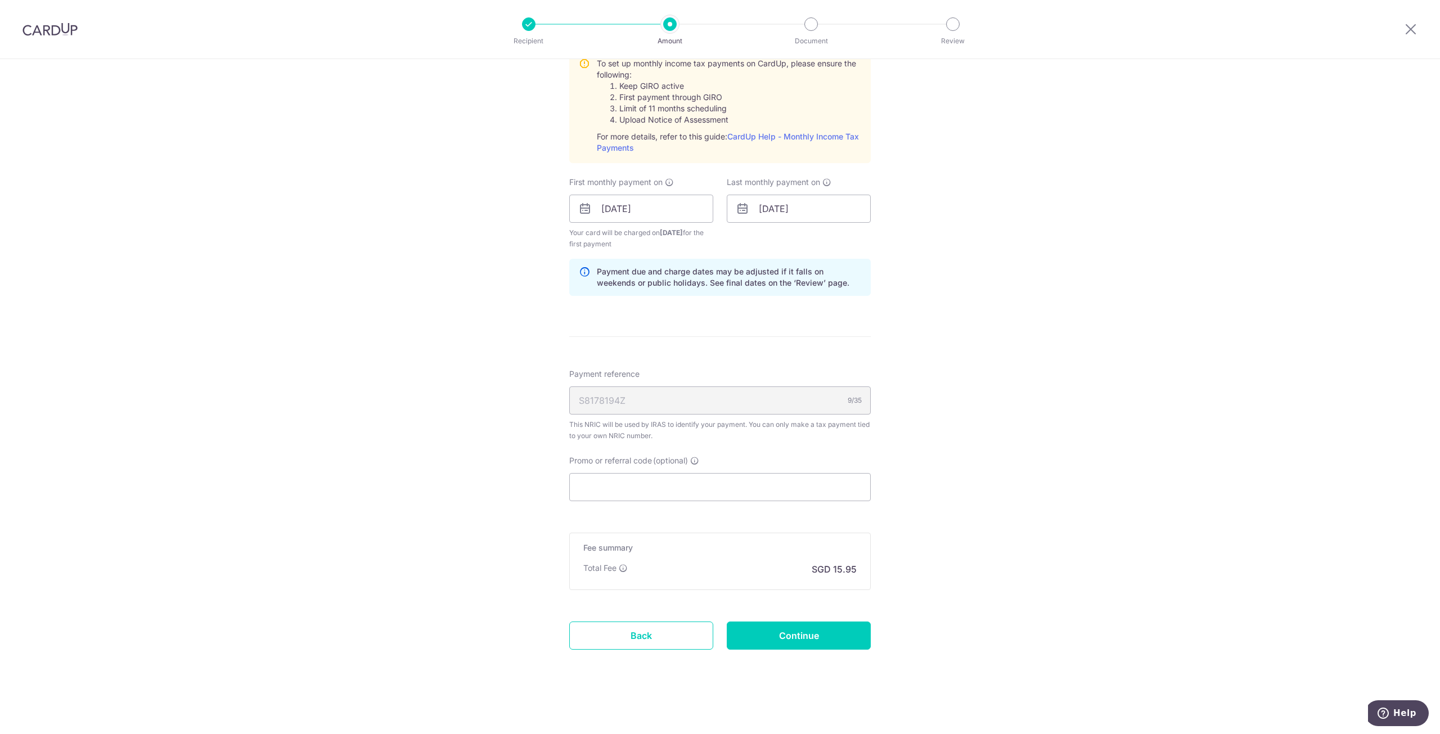
click at [1047, 252] on div "Tell us more about your payment Enter one-time or monthly payment amount SGD 61…" at bounding box center [720, 124] width 1440 height 1219
click at [1001, 449] on div "Tell us more about your payment Enter one-time or monthly payment amount SGD 61…" at bounding box center [720, 124] width 1440 height 1219
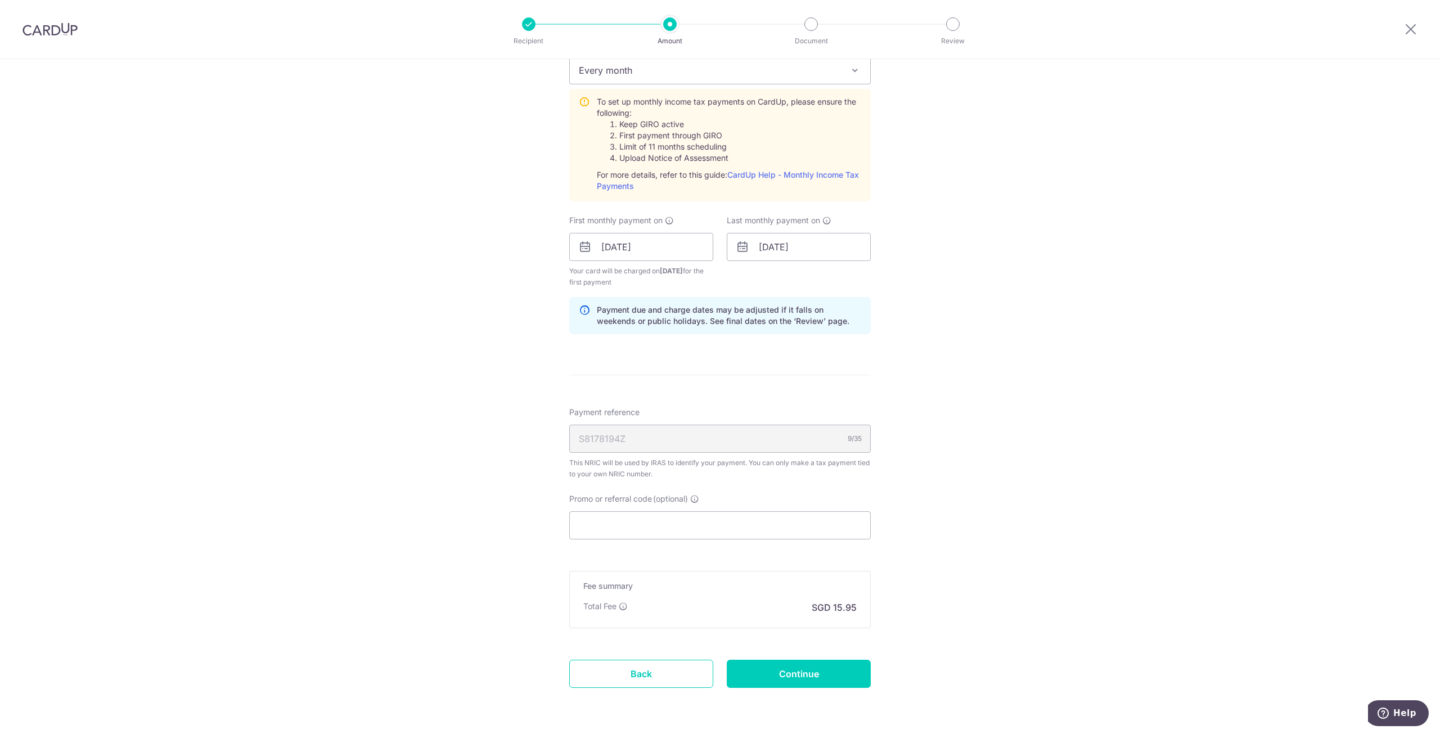
scroll to position [506, 0]
click at [820, 673] on input "Continue" at bounding box center [799, 673] width 144 height 28
type input "Create Schedule"
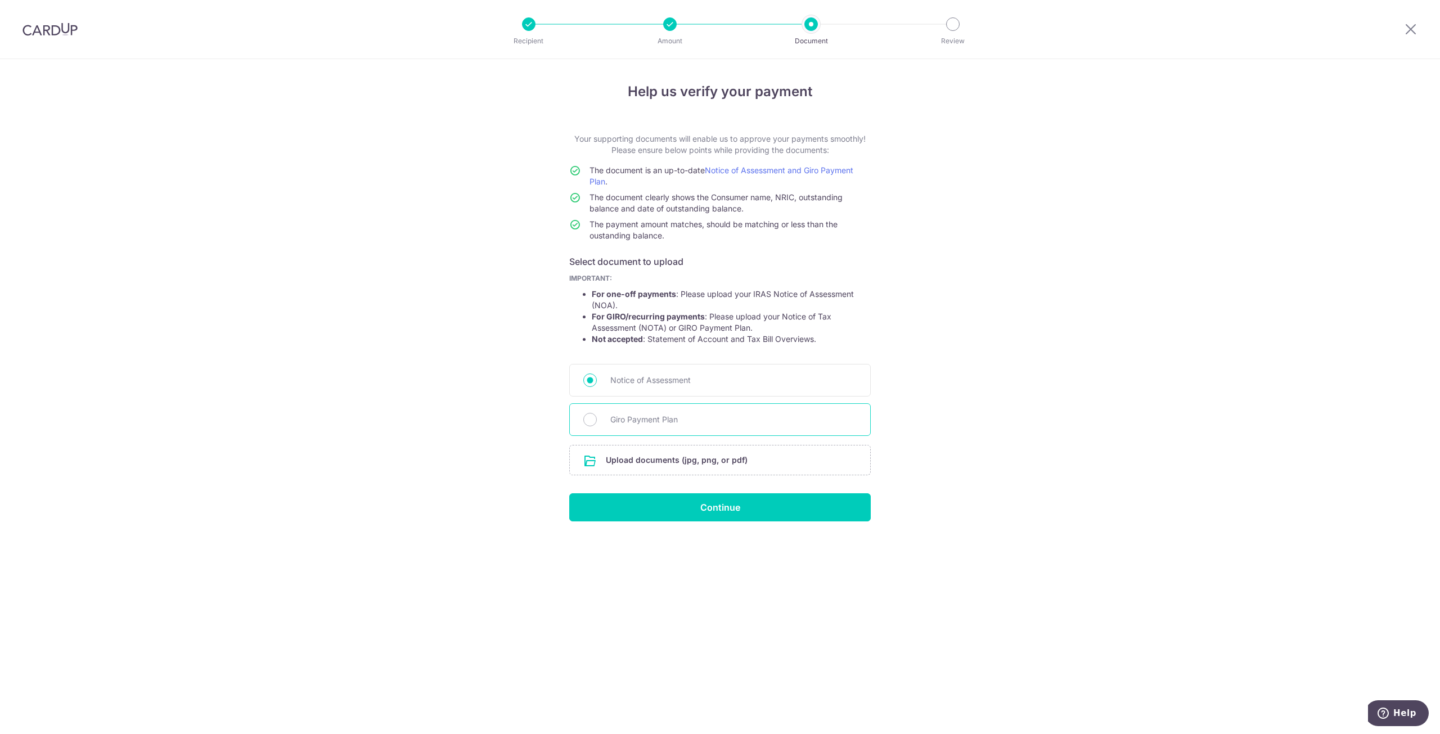
click at [610, 419] on div "Giro Payment Plan" at bounding box center [719, 419] width 301 height 33
click at [585, 420] on input "Giro Payment Plan" at bounding box center [589, 419] width 13 height 13
radio input "true"
click at [656, 459] on input "file" at bounding box center [720, 459] width 300 height 29
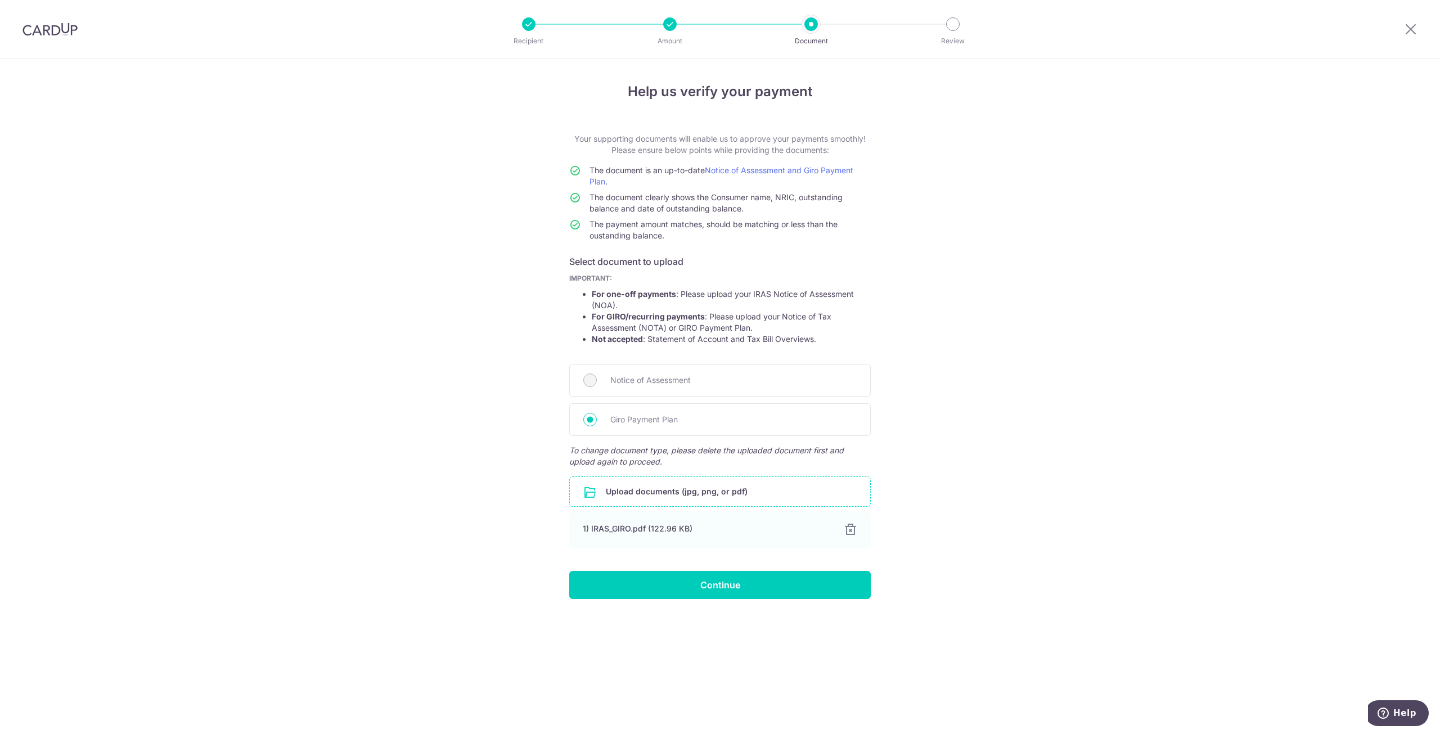
click at [998, 536] on div "Help us verify your payment Your supporting documents will enable us to approve…" at bounding box center [720, 396] width 1440 height 675
click at [740, 581] on input "Continue" at bounding box center [719, 585] width 301 height 28
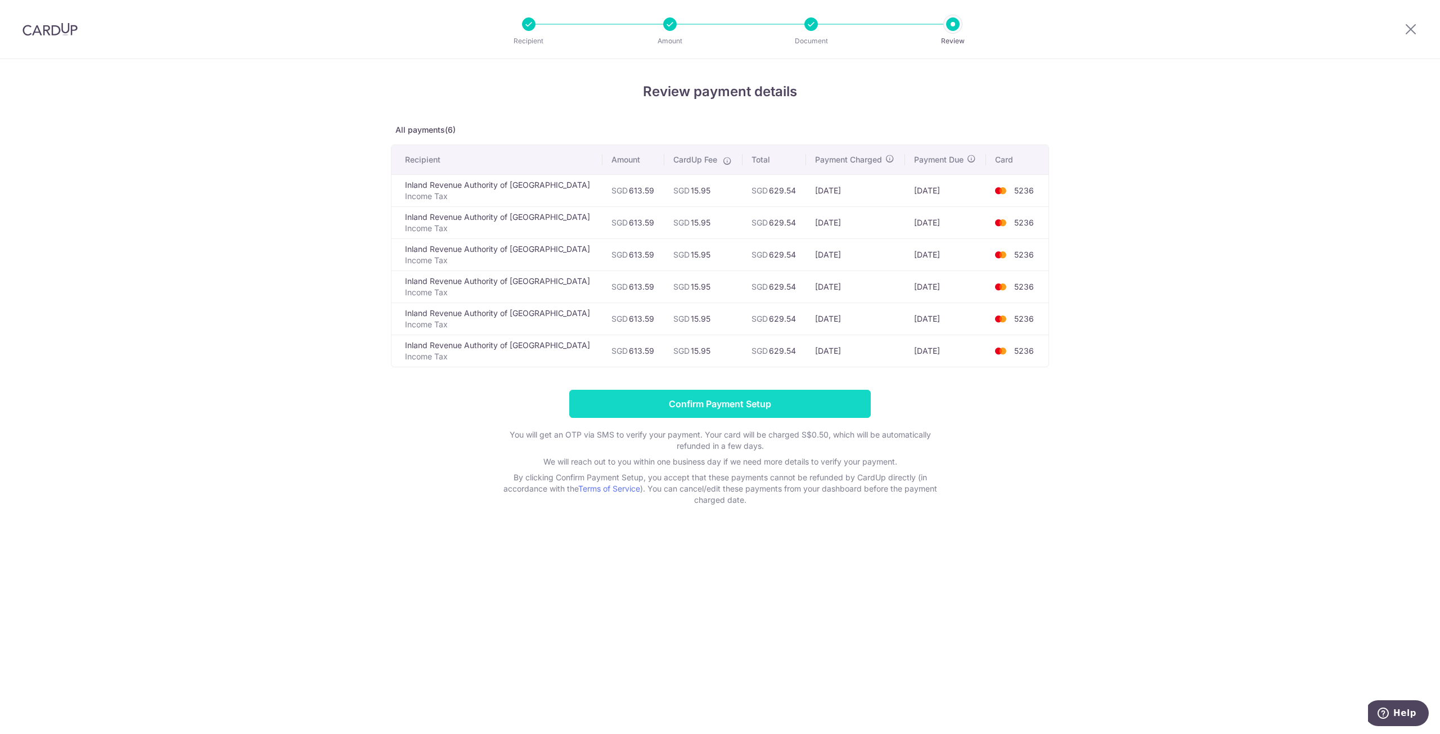
click at [777, 405] on input "Confirm Payment Setup" at bounding box center [719, 404] width 301 height 28
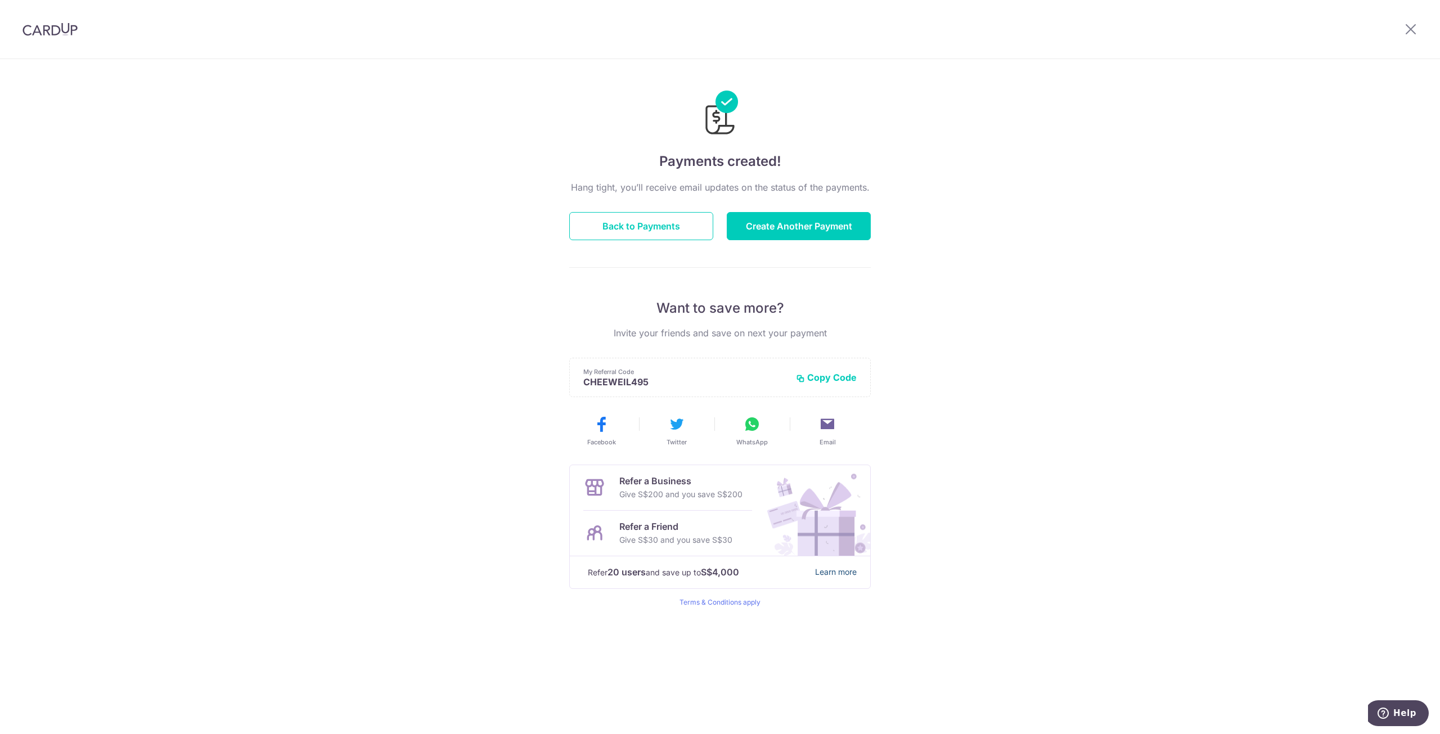
click at [832, 572] on link "Learn more" at bounding box center [836, 572] width 42 height 14
click at [633, 223] on button "Back to Payments" at bounding box center [641, 226] width 144 height 28
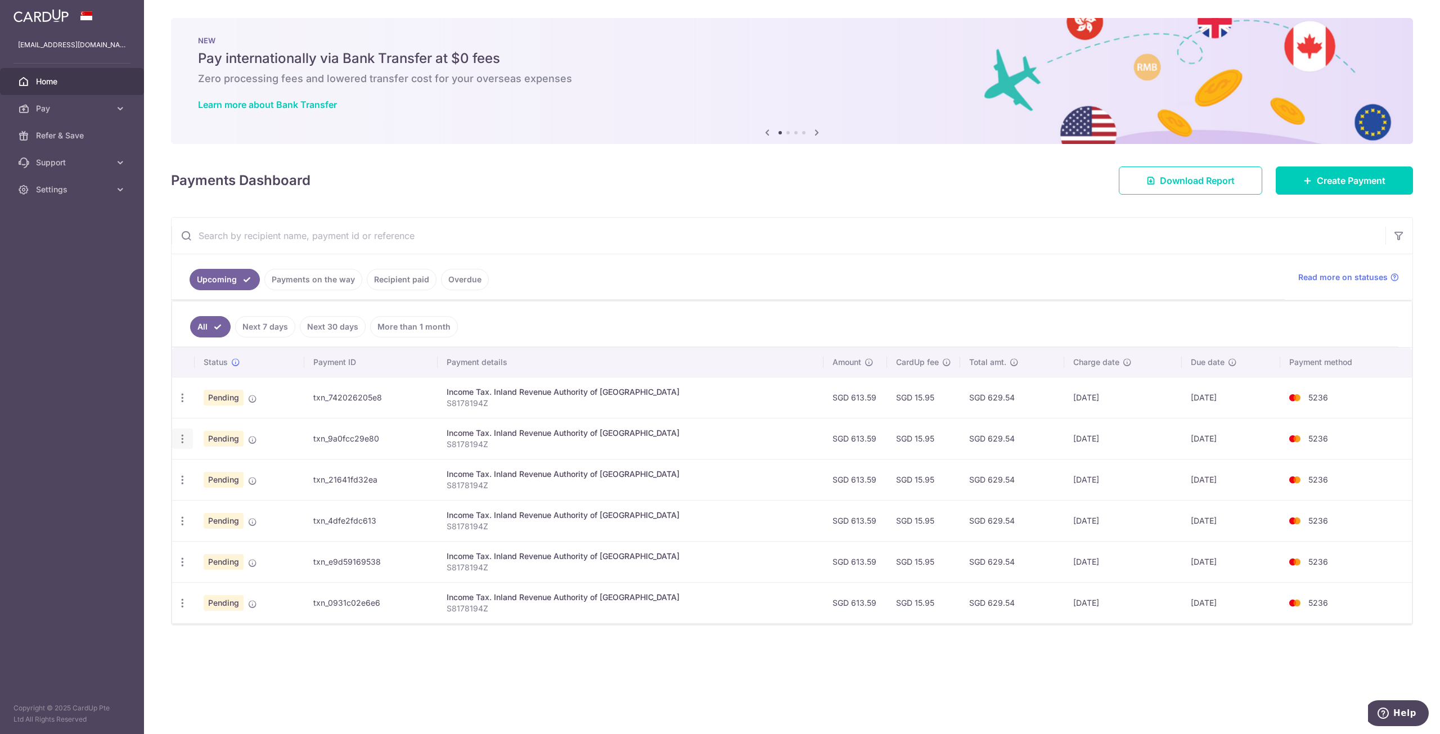
click at [179, 434] on icon "button" at bounding box center [183, 439] width 12 height 12
click at [196, 668] on div "× Pause Schedule Pause all future payments in this series Pause just this one p…" at bounding box center [792, 367] width 1296 height 734
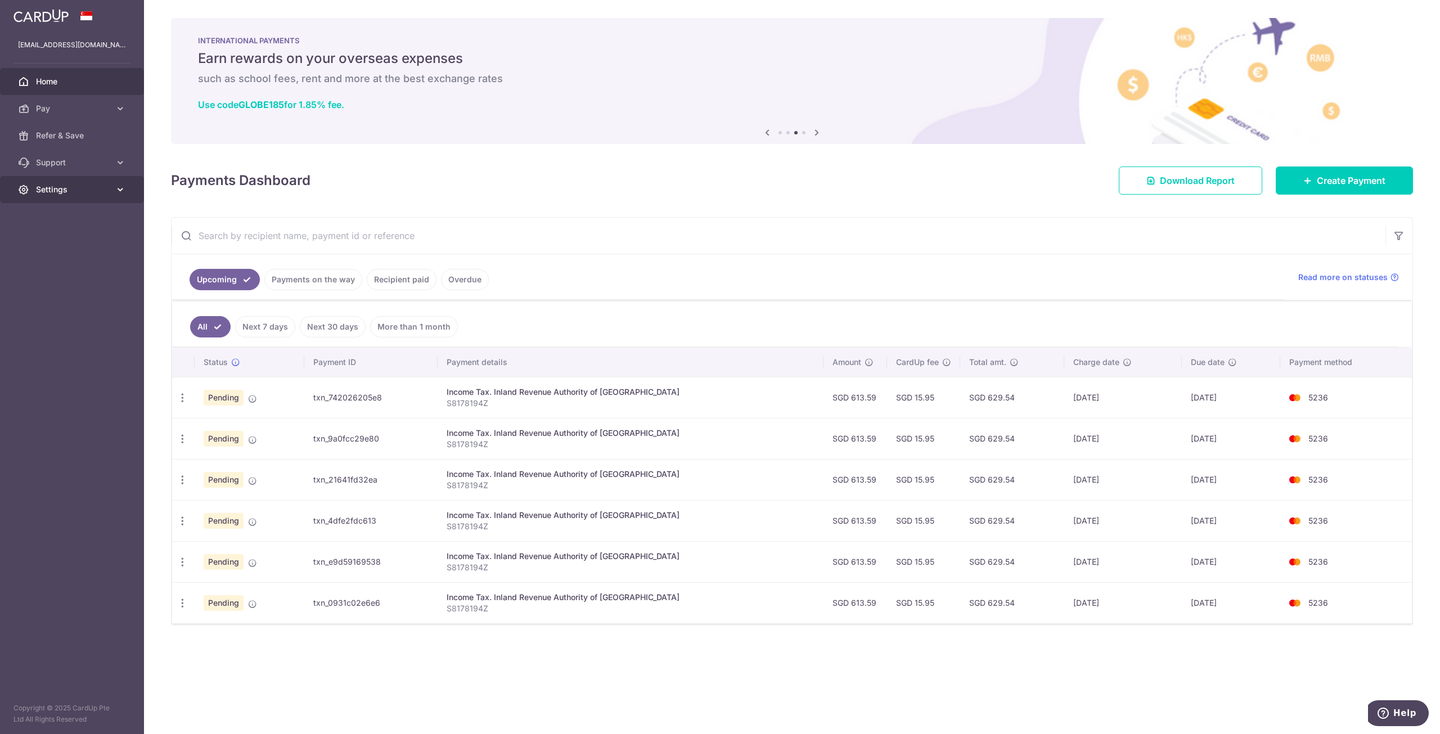
click at [78, 185] on span "Settings" at bounding box center [73, 189] width 74 height 11
